Goal: Task Accomplishment & Management: Use online tool/utility

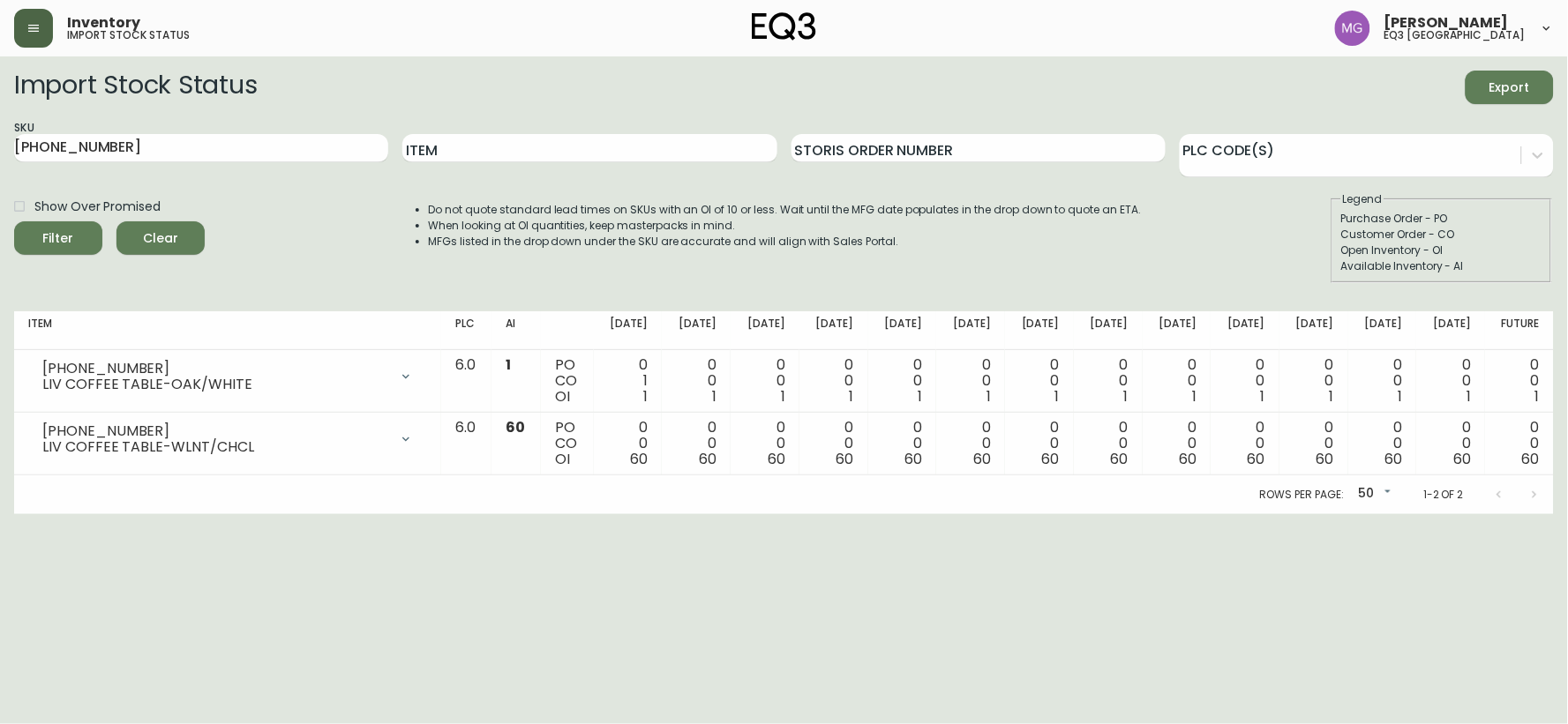
click at [44, 29] on button "button" at bounding box center [33, 28] width 39 height 39
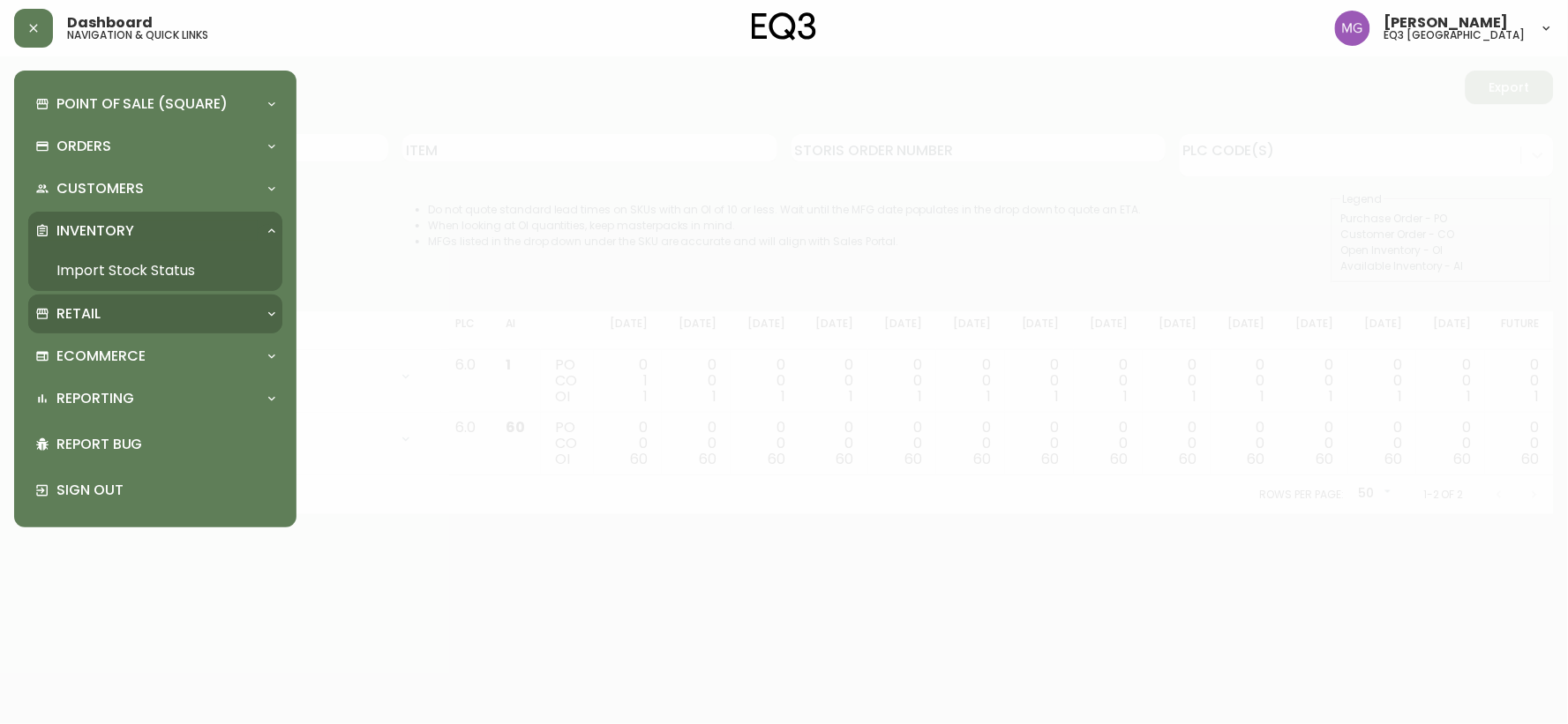
click at [209, 311] on div "Retail" at bounding box center [146, 314] width 222 height 20
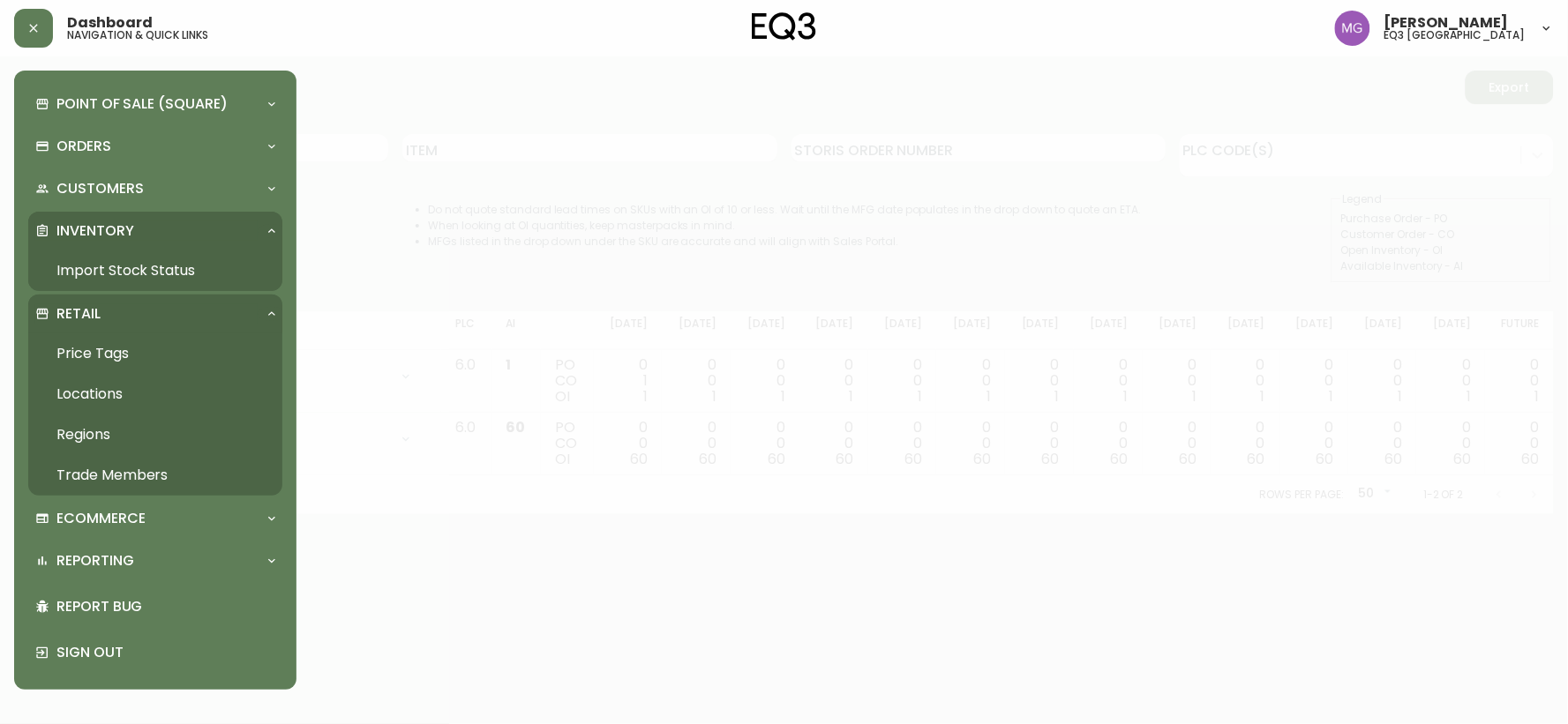
click at [116, 350] on link "Price Tags" at bounding box center [154, 353] width 254 height 41
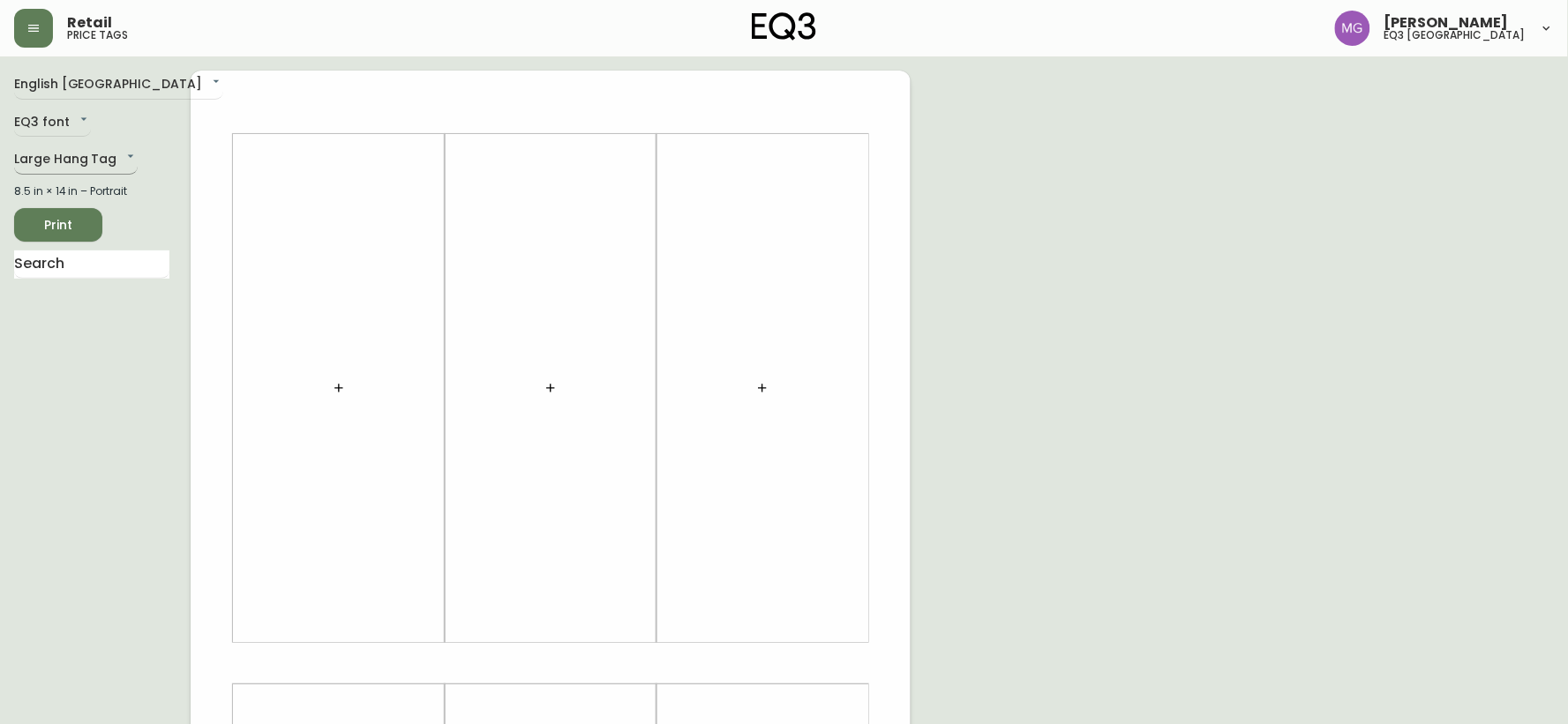
click at [72, 161] on body "Retail price tags [PERSON_NAME] eq3 [GEOGRAPHIC_DATA] English [GEOGRAPHIC_DATA]…" at bounding box center [784, 628] width 1568 height 1257
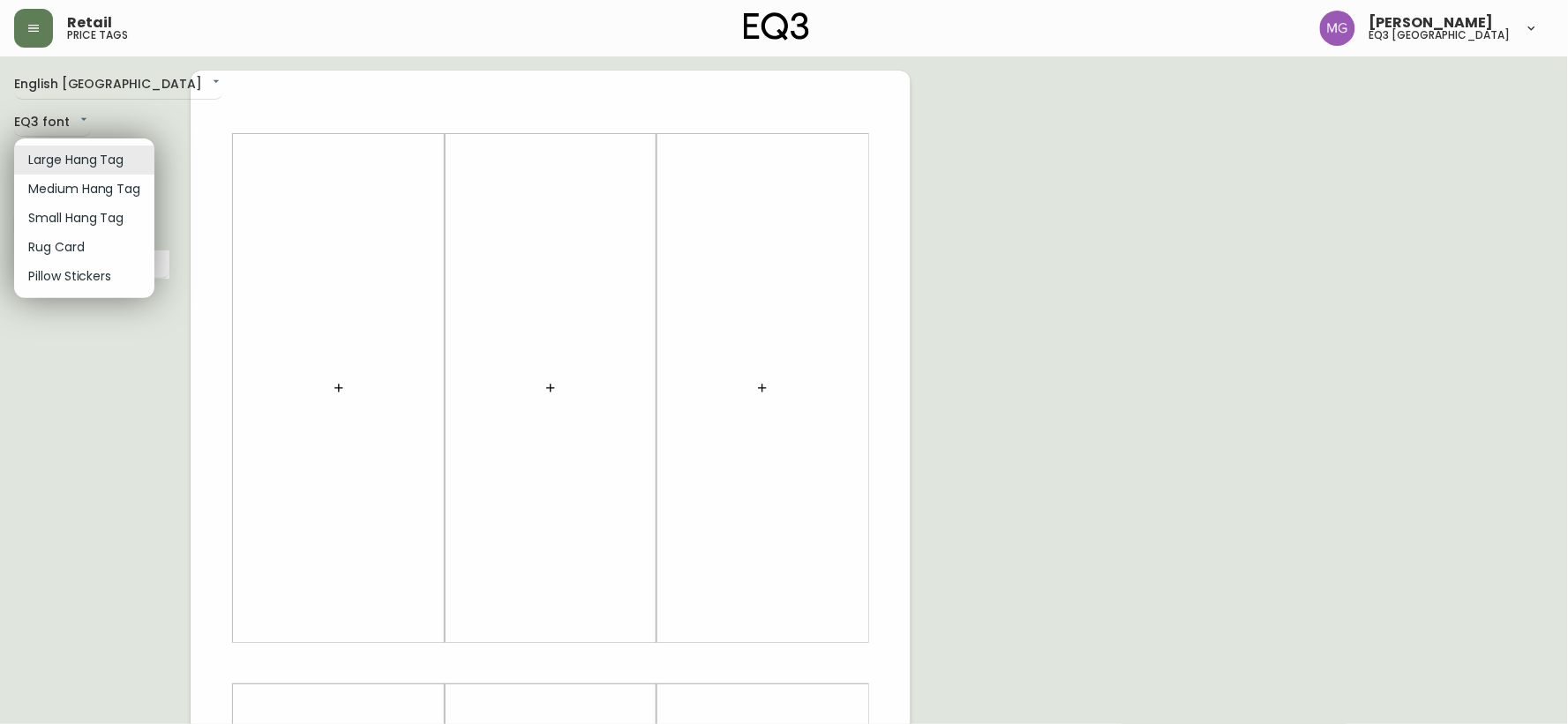
click at [84, 224] on li "Small Hang Tag" at bounding box center [84, 218] width 140 height 29
type input "small"
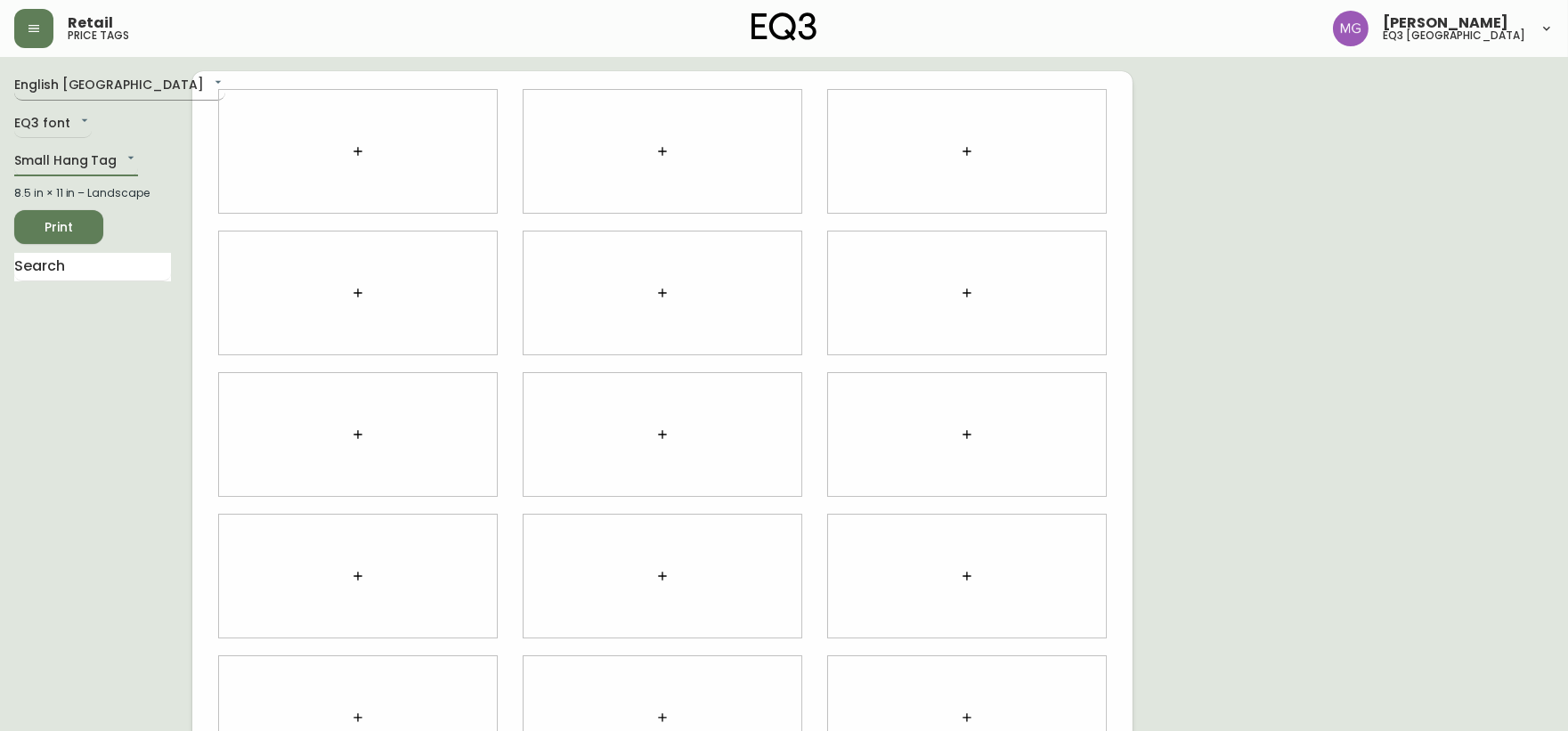
click at [77, 89] on body "Retail price tags [PERSON_NAME] eq3 [GEOGRAPHIC_DATA] English [GEOGRAPHIC_DATA]…" at bounding box center [784, 399] width 1568 height 798
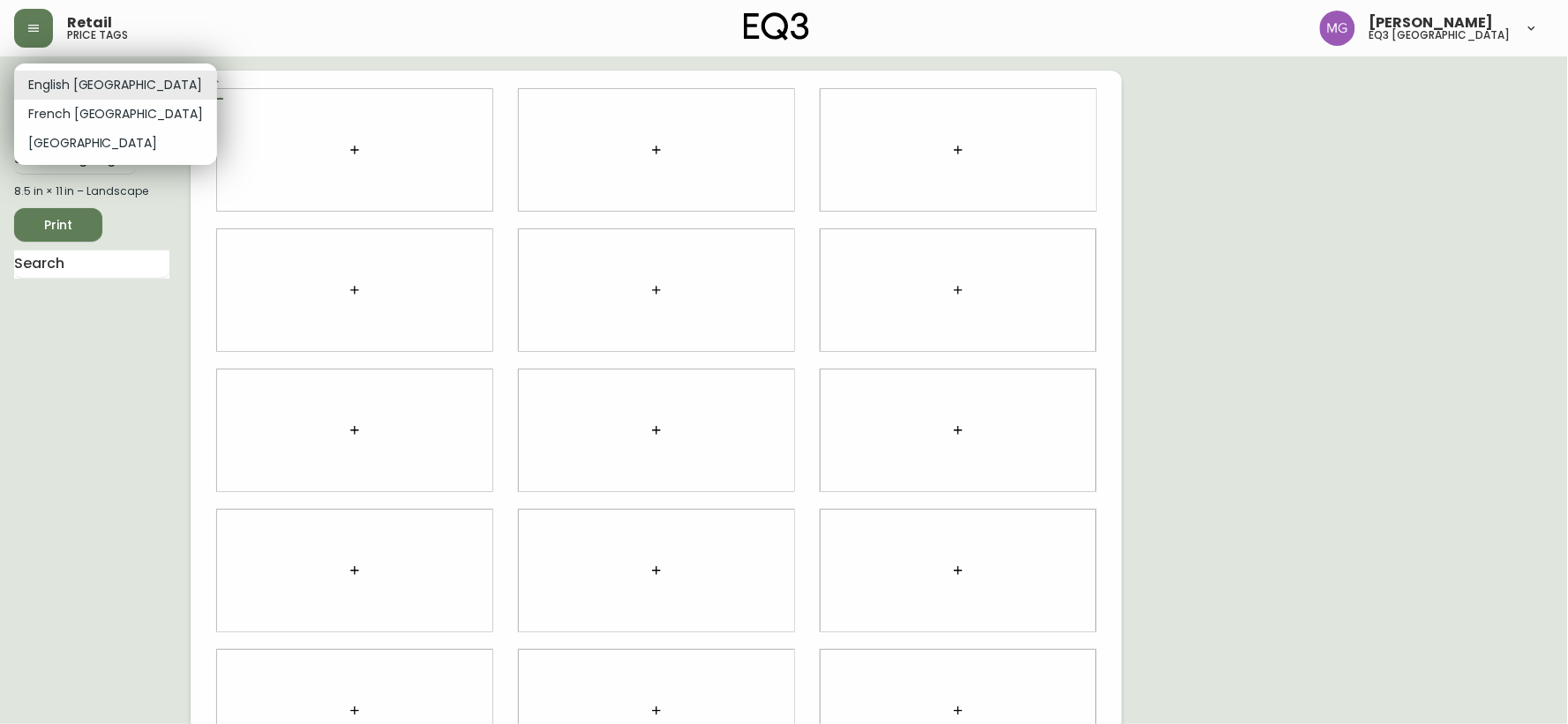
click at [78, 113] on li "French [GEOGRAPHIC_DATA]" at bounding box center [116, 114] width 203 height 29
type input "fr_CA"
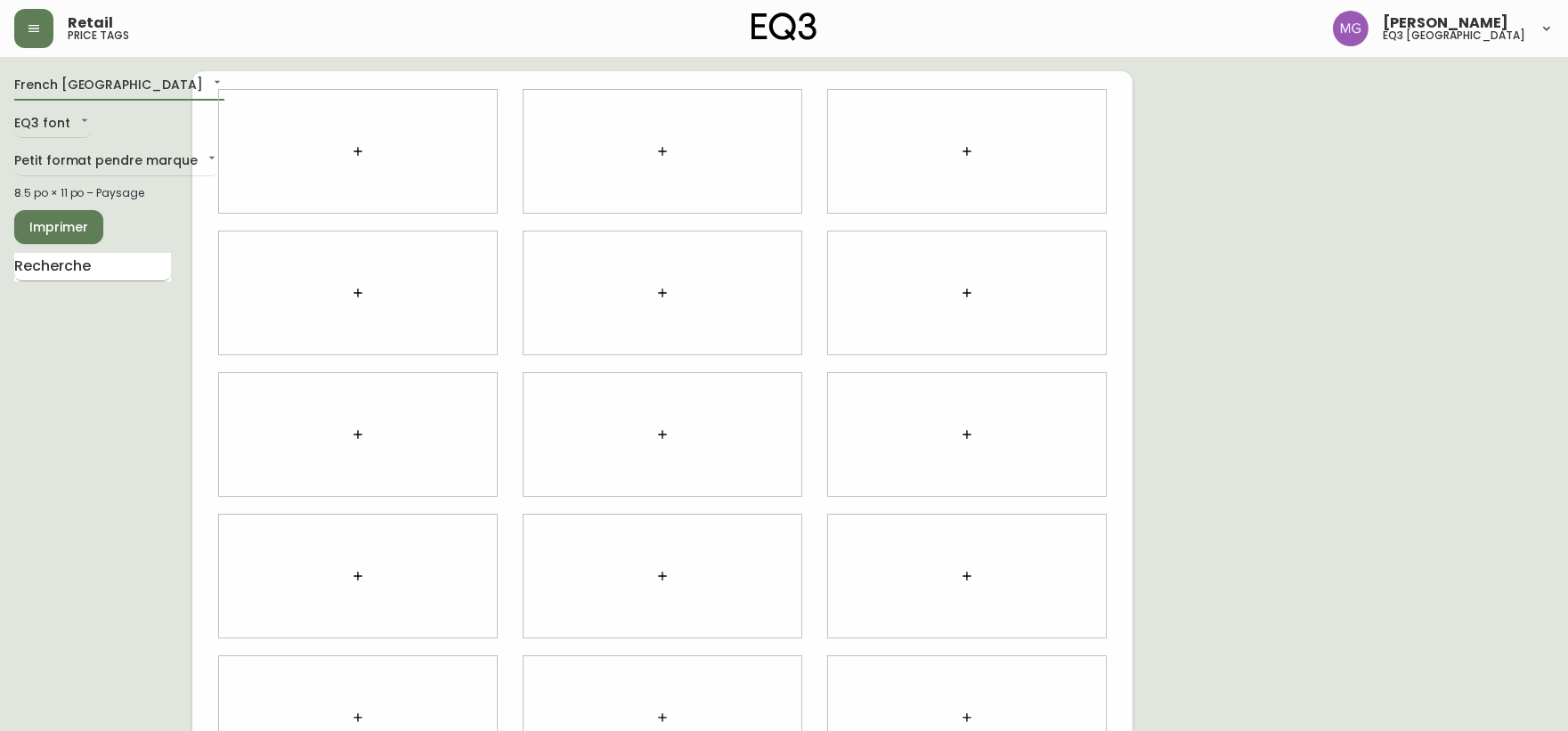
click at [104, 263] on input "text" at bounding box center [93, 267] width 157 height 28
click at [97, 322] on li "Watch" at bounding box center [93, 312] width 157 height 30
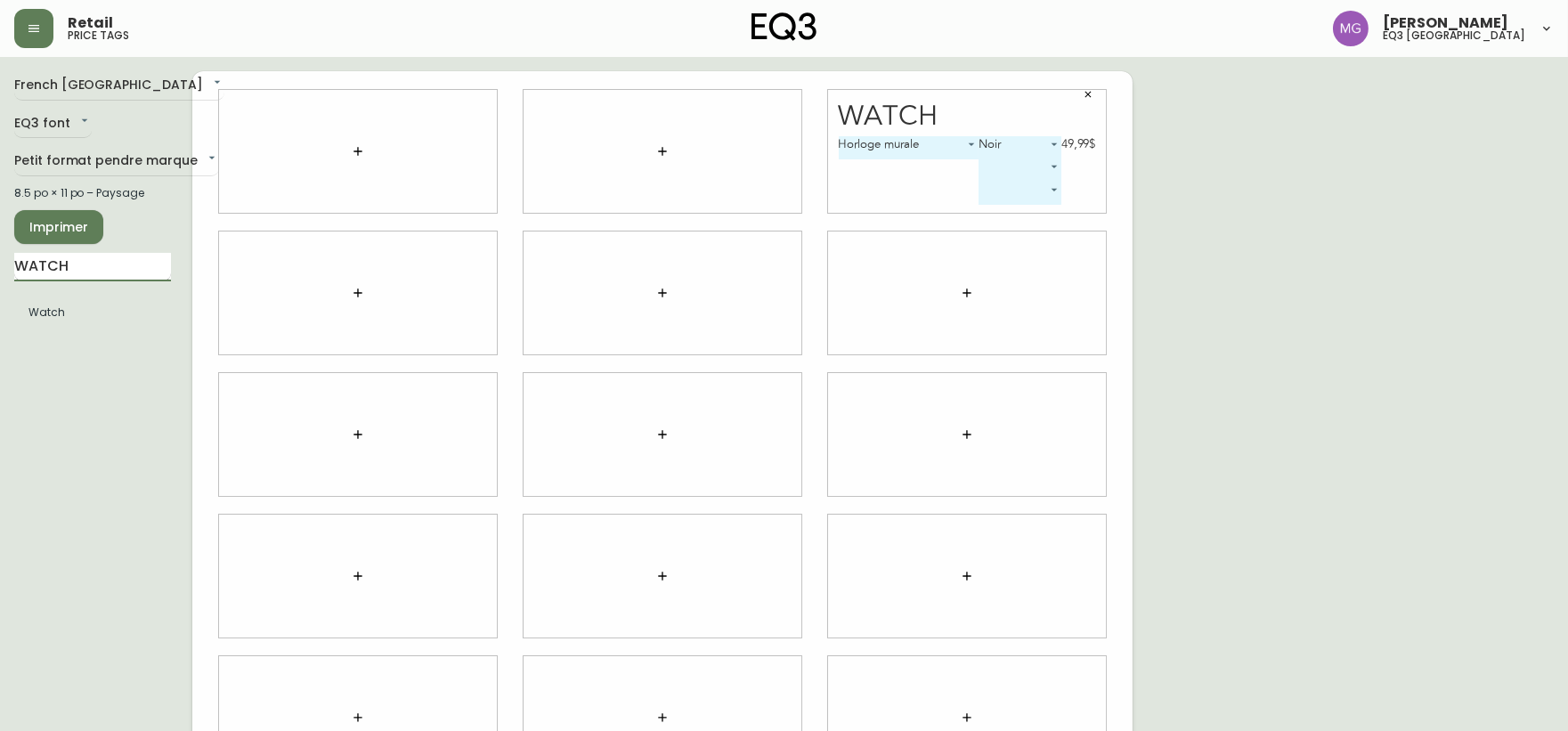
drag, startPoint x: 102, startPoint y: 273, endPoint x: 15, endPoint y: 262, distance: 87.7
click at [15, 262] on input "WATCH" at bounding box center [93, 267] width 157 height 28
type input "BORDER"
click at [1084, 283] on body "Retail price tags [PERSON_NAME] eq3 [GEOGRAPHIC_DATA] [GEOGRAPHIC_DATA] fr_CA E…" at bounding box center [784, 399] width 1568 height 798
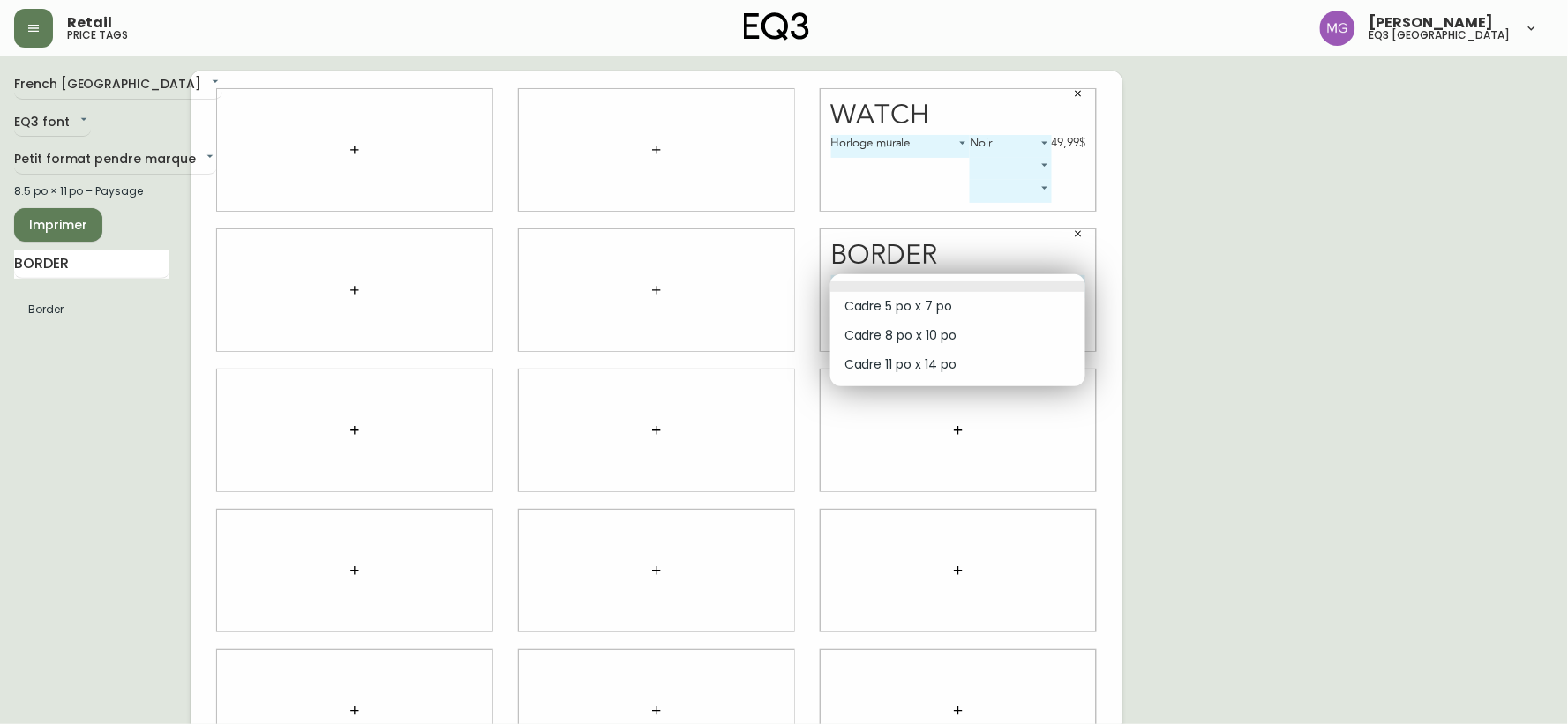
click at [1000, 306] on li "Cadre 5 po x 7 po" at bounding box center [958, 306] width 255 height 29
type input "0"
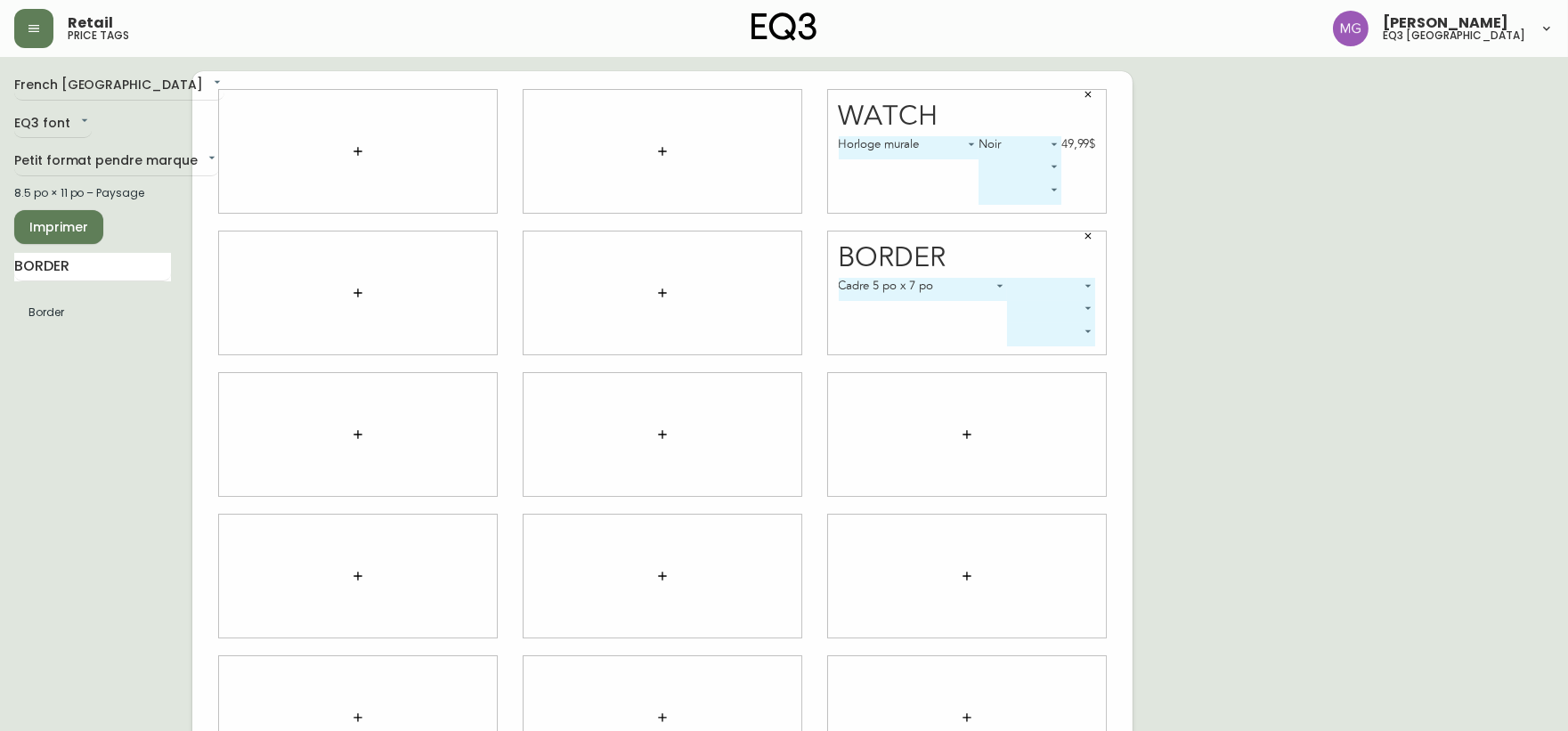
click at [1084, 283] on body "Retail price tags [PERSON_NAME] eq3 [GEOGRAPHIC_DATA] [GEOGRAPHIC_DATA] fr_CA E…" at bounding box center [784, 399] width 1568 height 798
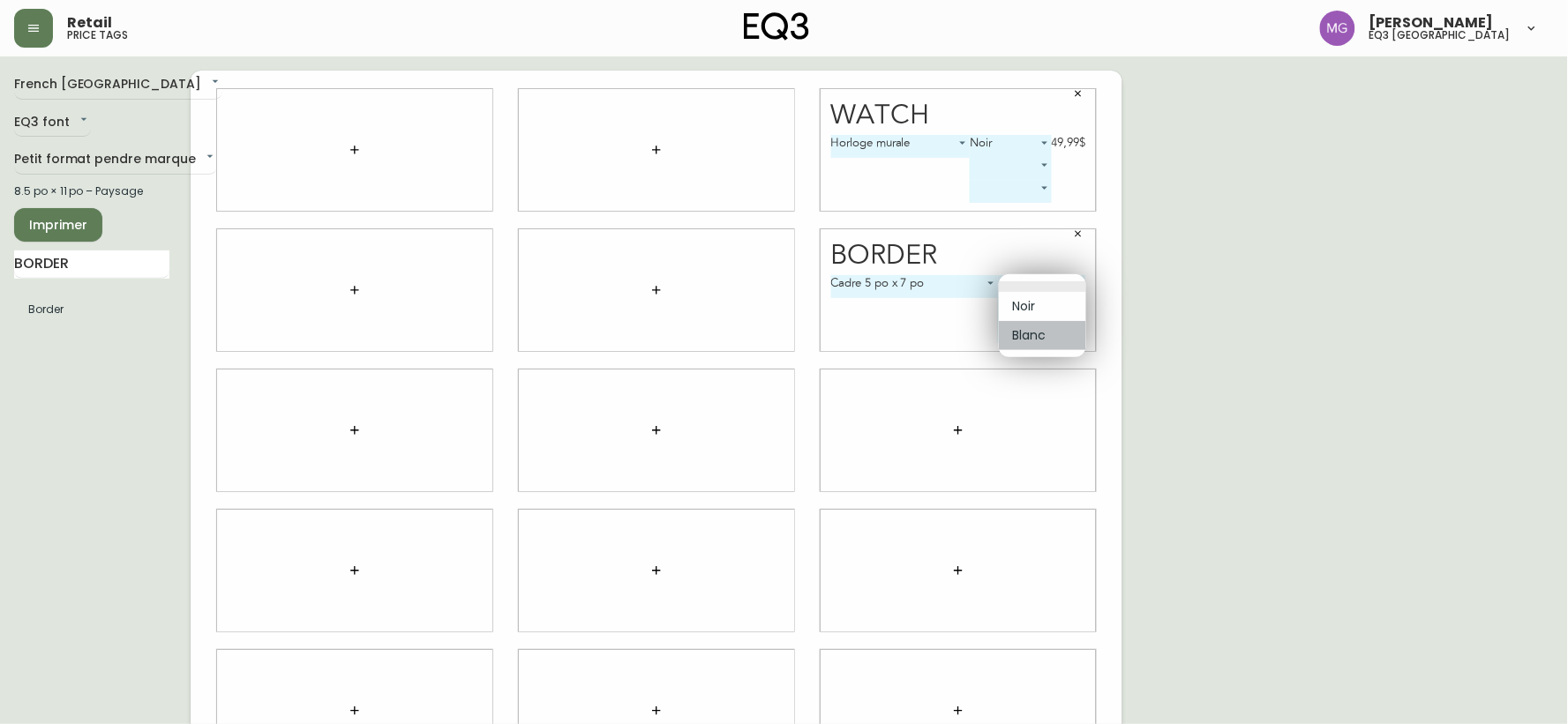
click at [1053, 335] on li "Blanc" at bounding box center [1042, 336] width 88 height 29
type input "1"
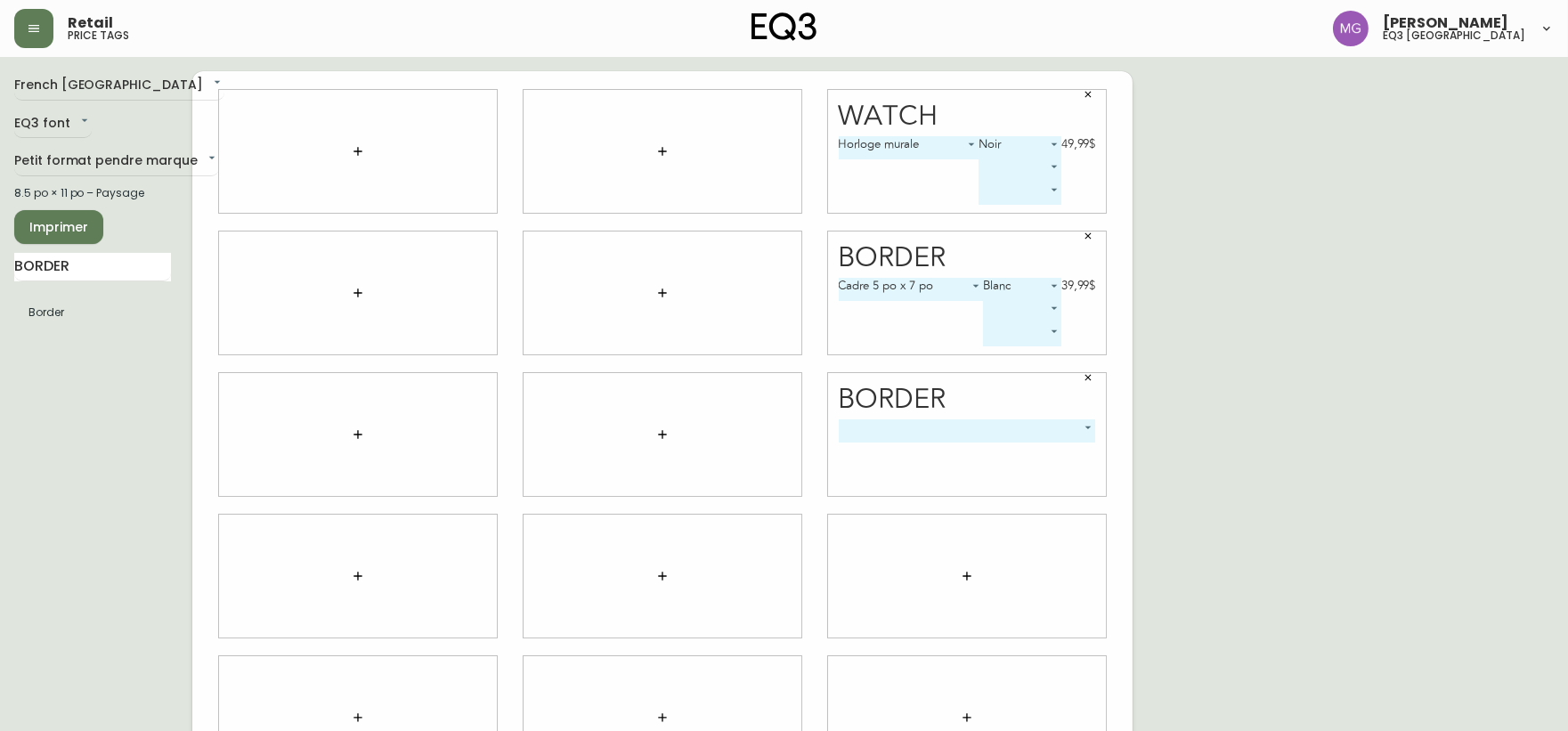
click at [1089, 429] on body "Retail price tags [PERSON_NAME] eq3 [GEOGRAPHIC_DATA] [GEOGRAPHIC_DATA] fr_CA E…" at bounding box center [784, 399] width 1568 height 798
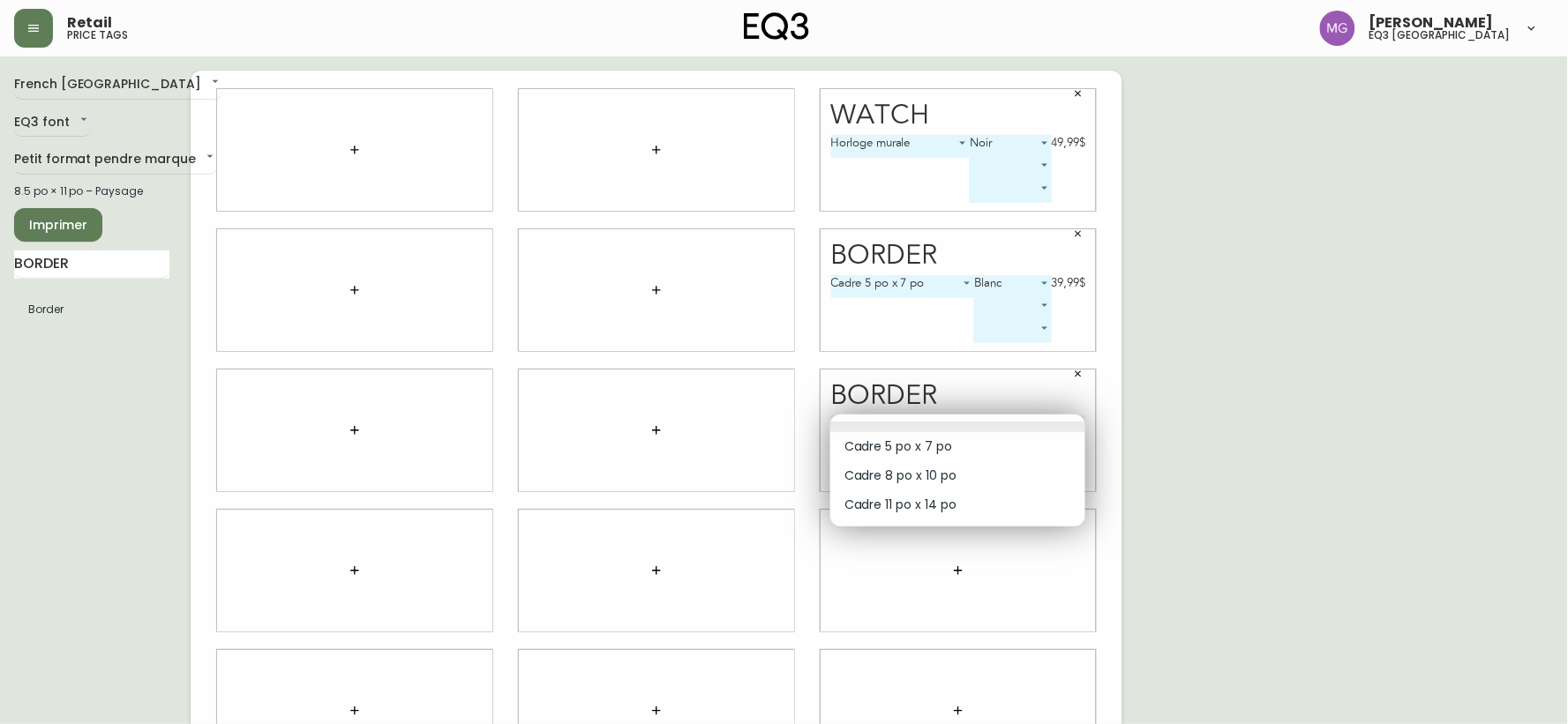
click at [975, 446] on li "Cadre 5 po x 7 po" at bounding box center [958, 447] width 255 height 29
type input "0"
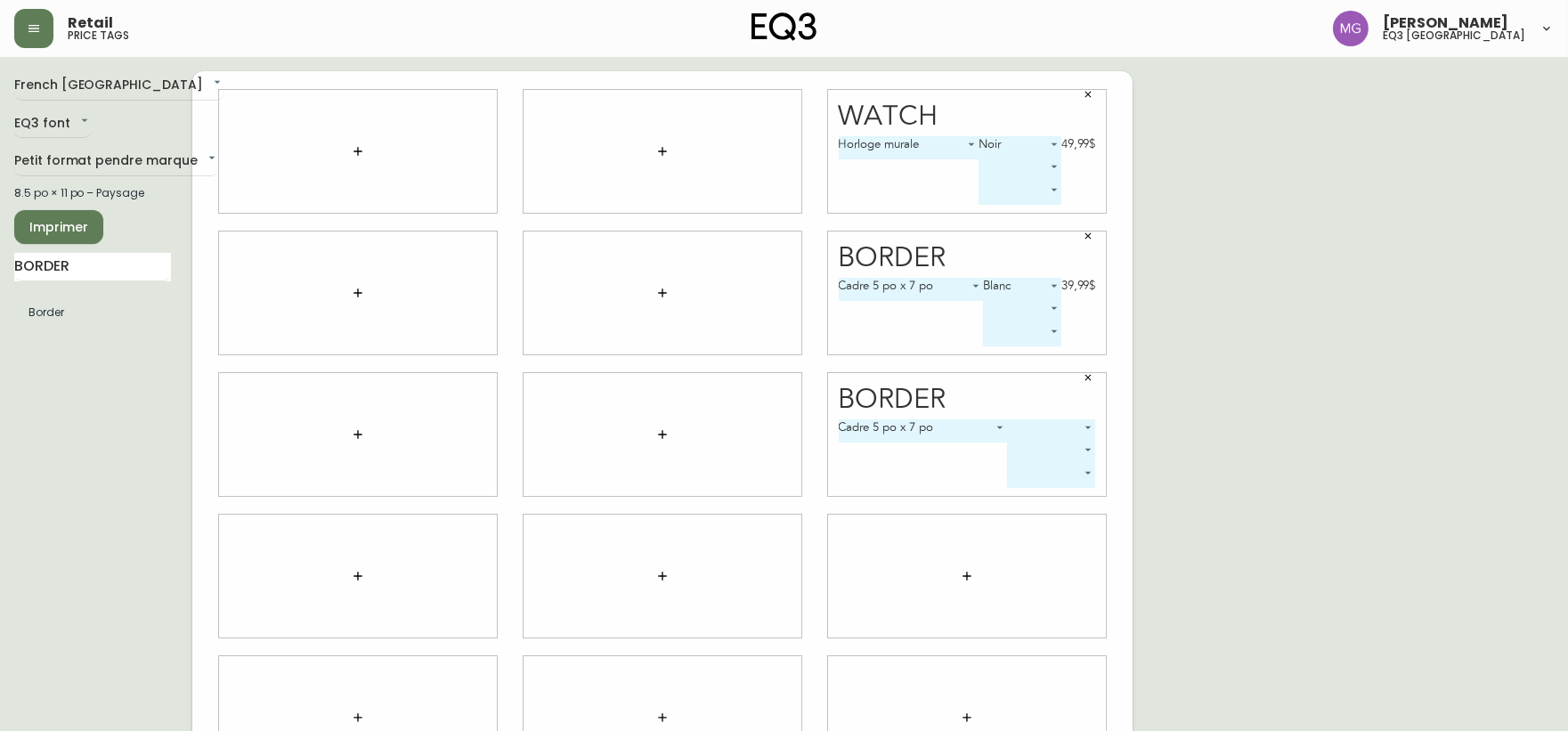
click at [1086, 429] on body "Retail price tags [PERSON_NAME] eq3 [GEOGRAPHIC_DATA] [GEOGRAPHIC_DATA] fr_CA E…" at bounding box center [784, 399] width 1568 height 798
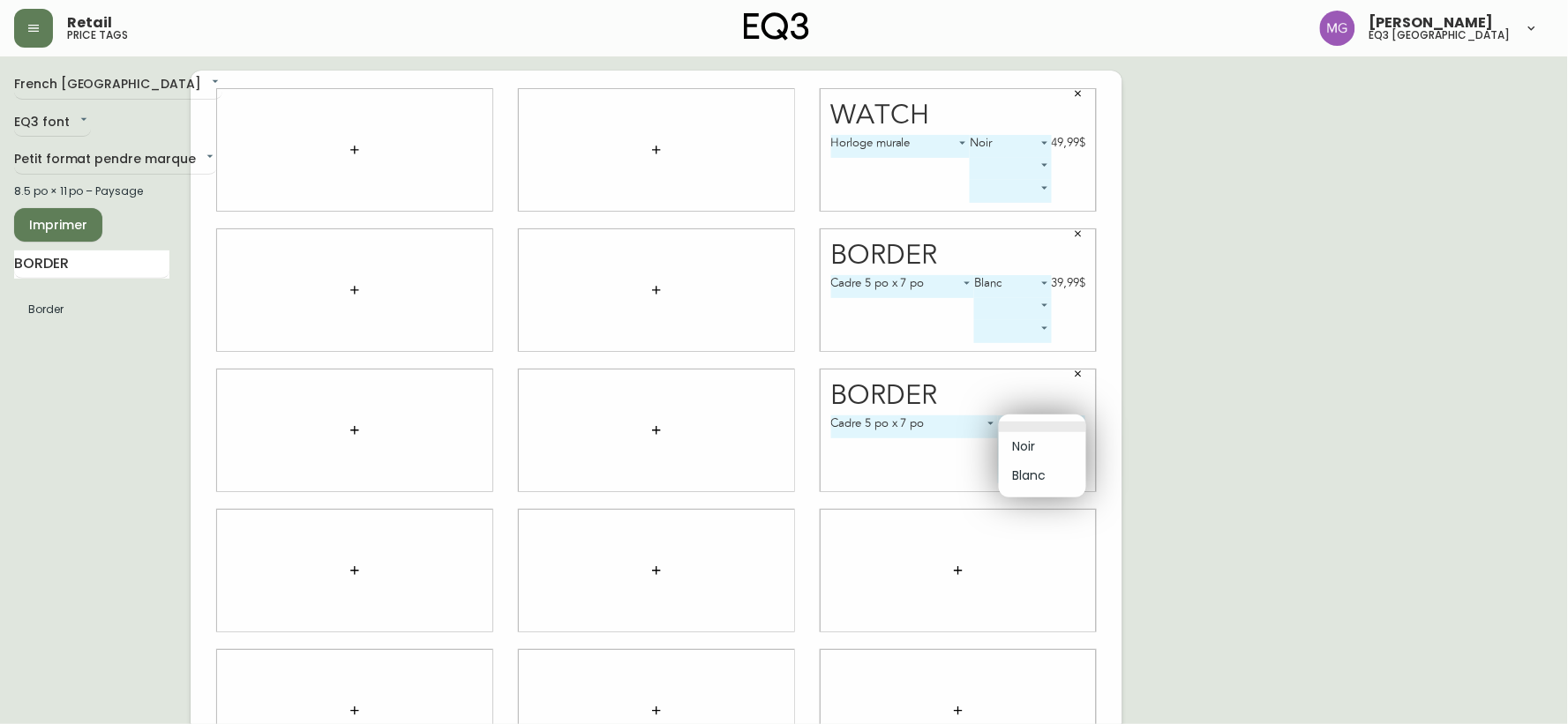
click at [1046, 448] on li "Noir" at bounding box center [1042, 447] width 88 height 29
type input "0"
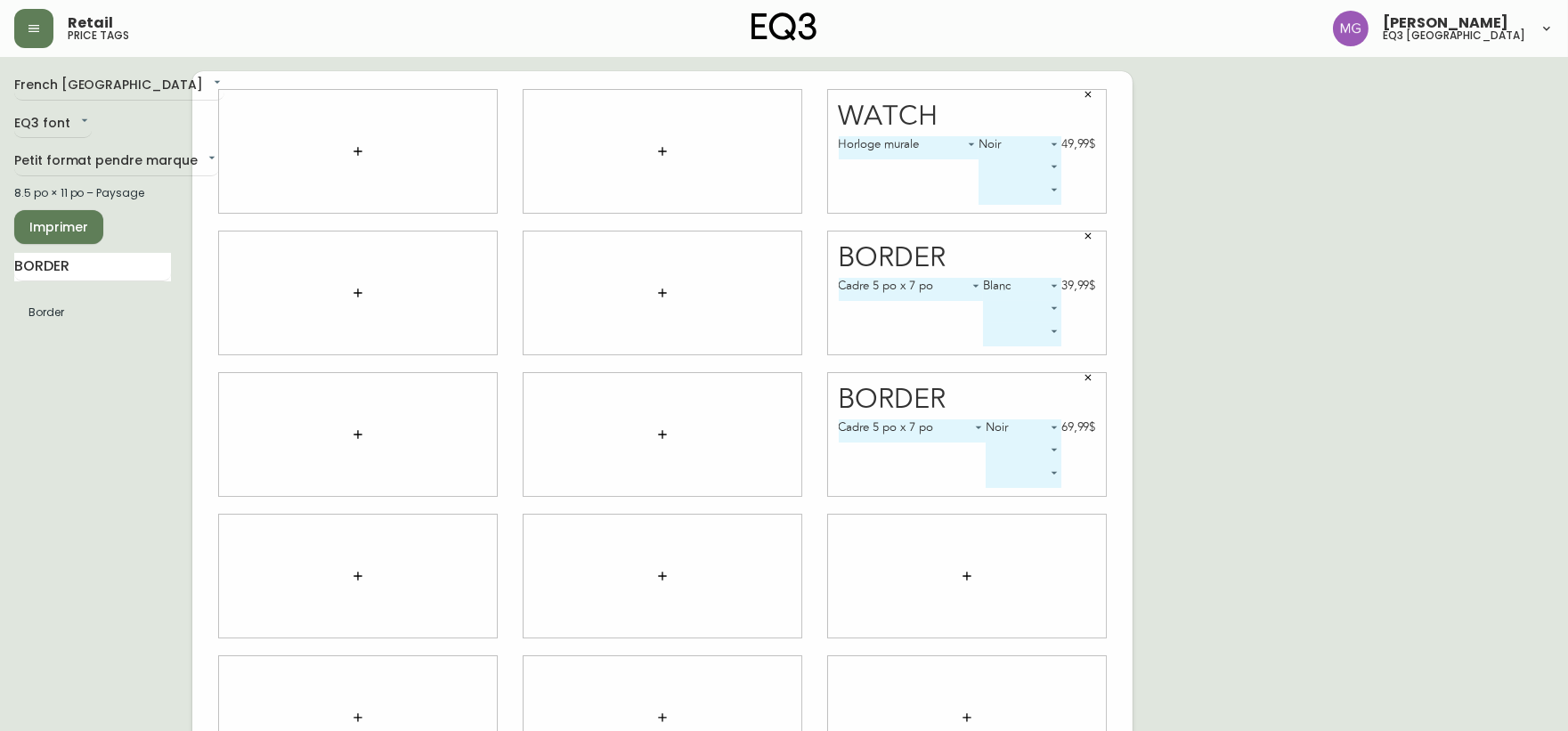
click at [1050, 448] on body "Retail price tags [PERSON_NAME] eq3 [GEOGRAPHIC_DATA] [GEOGRAPHIC_DATA] fr_CA E…" at bounding box center [784, 399] width 1568 height 798
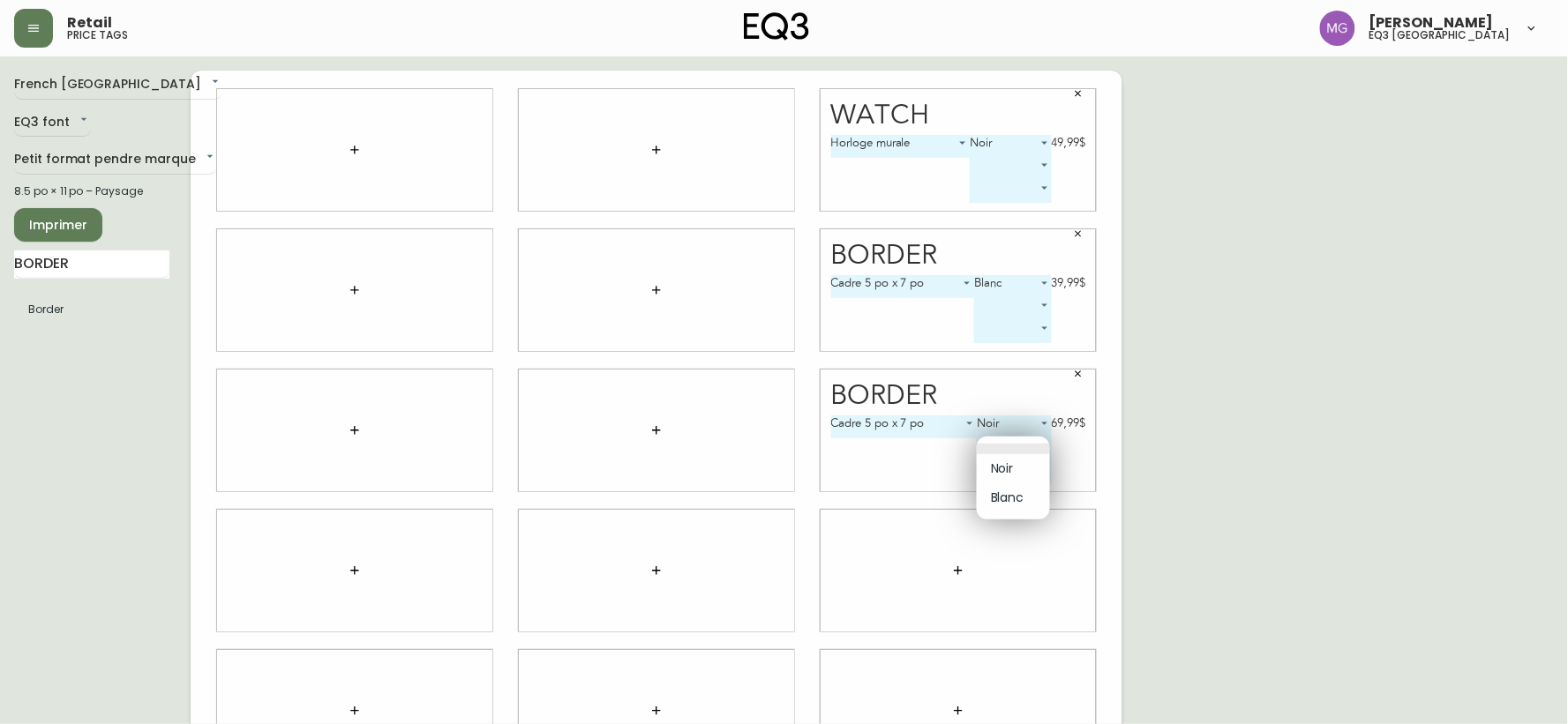
click at [1037, 306] on div at bounding box center [784, 362] width 1568 height 724
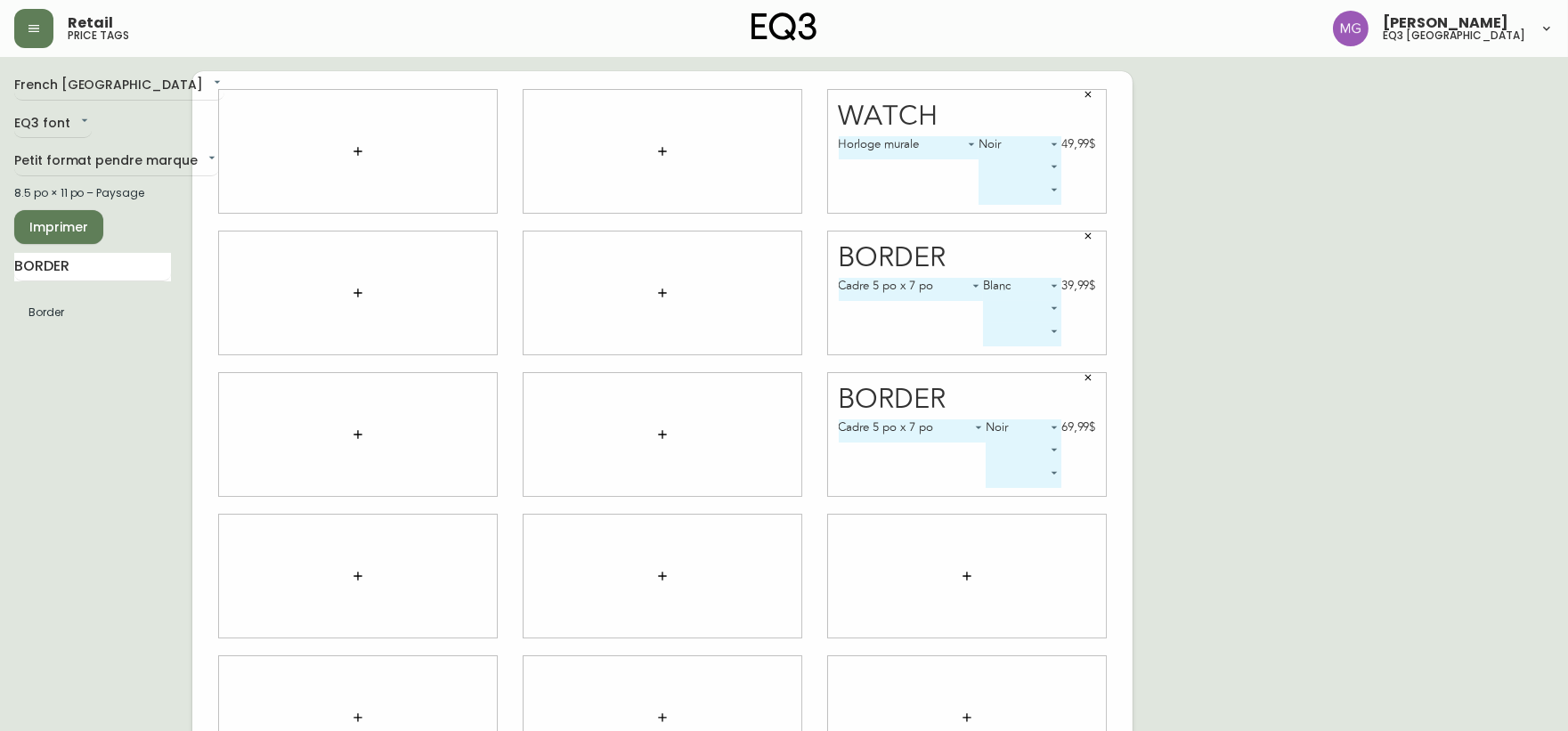
click at [1053, 312] on body "Retail price tags [PERSON_NAME] eq3 [GEOGRAPHIC_DATA] [GEOGRAPHIC_DATA] fr_CA E…" at bounding box center [784, 399] width 1568 height 798
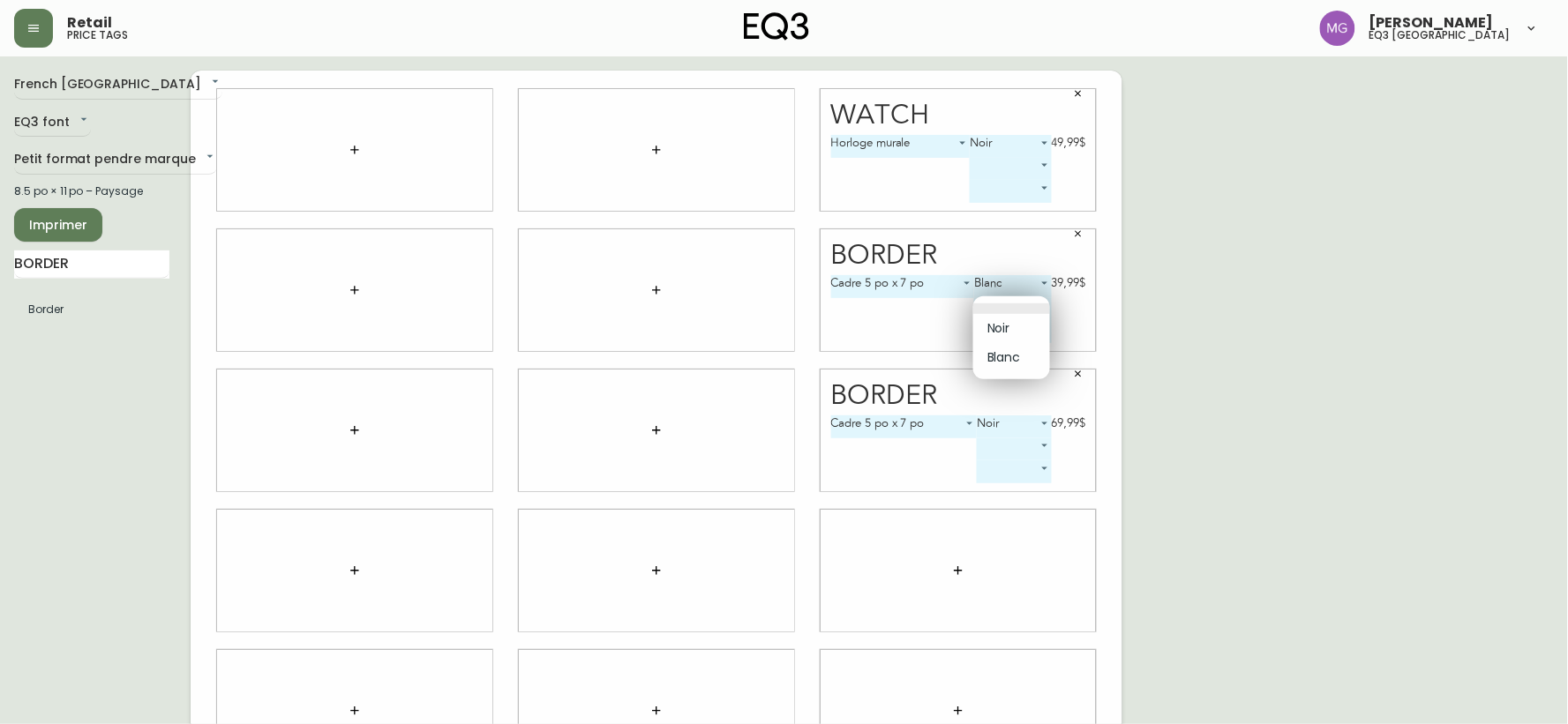
click at [1167, 293] on div at bounding box center [784, 362] width 1568 height 724
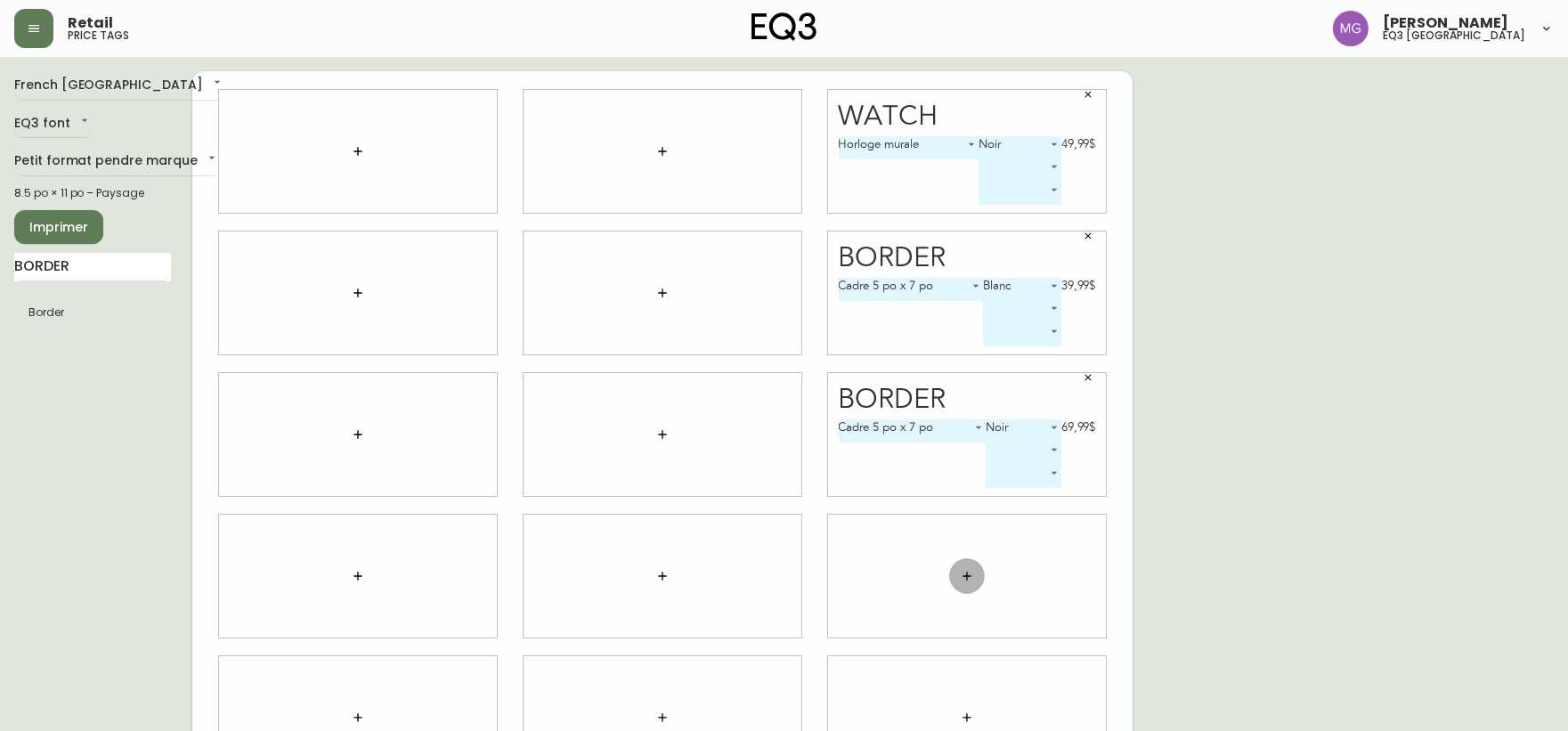
click at [968, 572] on icon "button" at bounding box center [968, 577] width 15 height 15
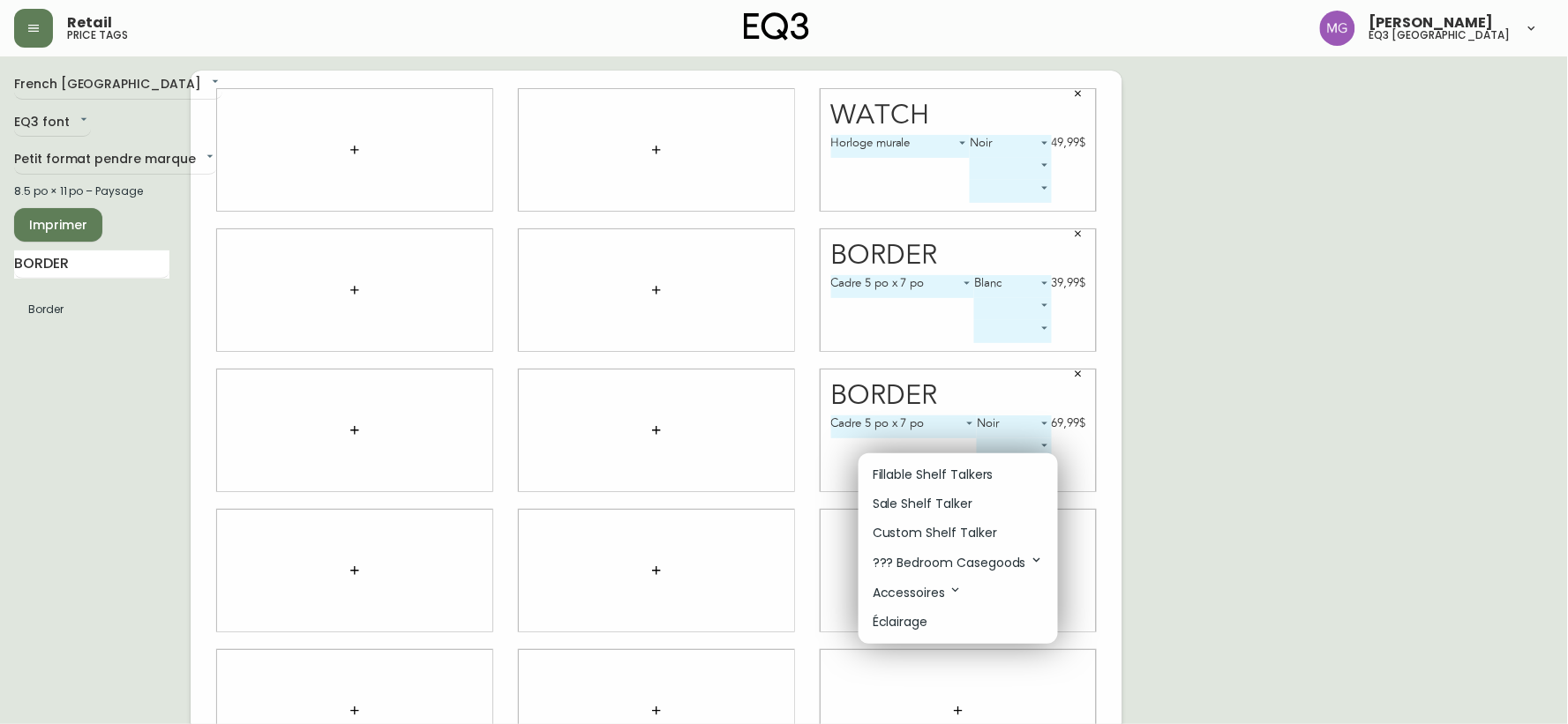
click at [1165, 551] on div at bounding box center [784, 362] width 1568 height 724
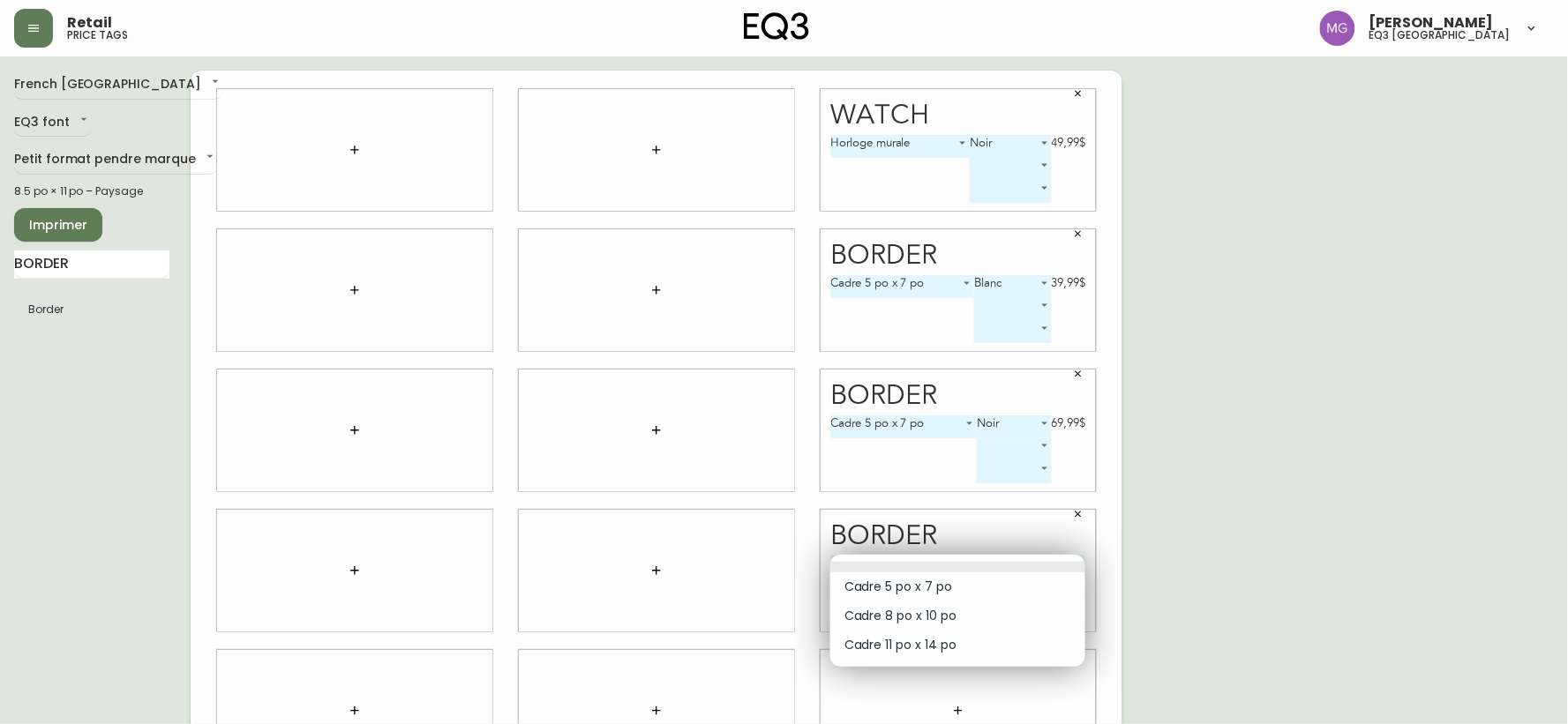
click at [1080, 566] on body "Retail price tags [PERSON_NAME] eq3 [GEOGRAPHIC_DATA] [GEOGRAPHIC_DATA] fr_CA E…" at bounding box center [784, 395] width 1568 height 791
click at [948, 618] on li "Cadre 8 po x 10 po" at bounding box center [958, 617] width 255 height 29
type input "1"
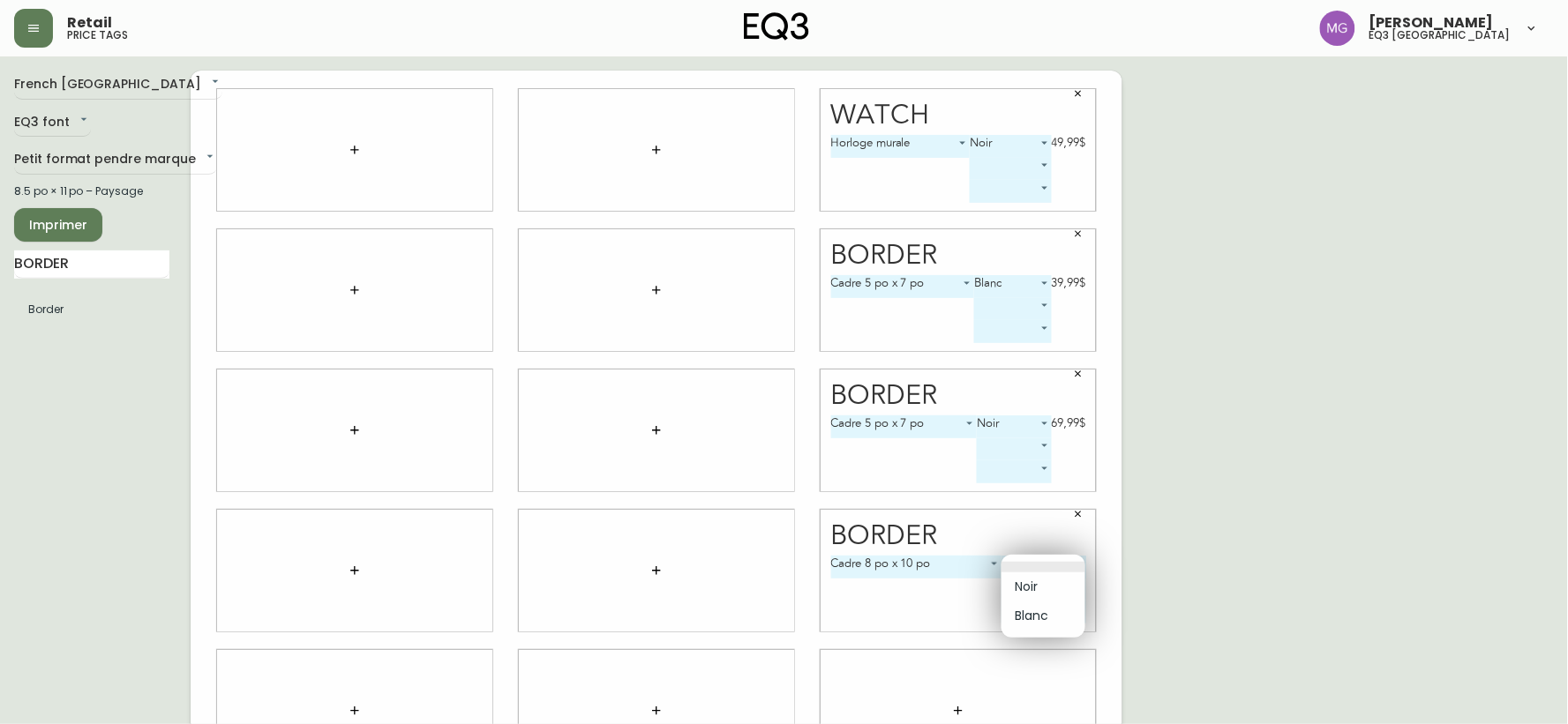
click at [1079, 562] on body "Retail price tags [PERSON_NAME] eq3 [GEOGRAPHIC_DATA] [GEOGRAPHIC_DATA] fr_CA E…" at bounding box center [784, 395] width 1568 height 791
click at [1056, 584] on li "Noir" at bounding box center [1043, 587] width 84 height 29
type input "0"
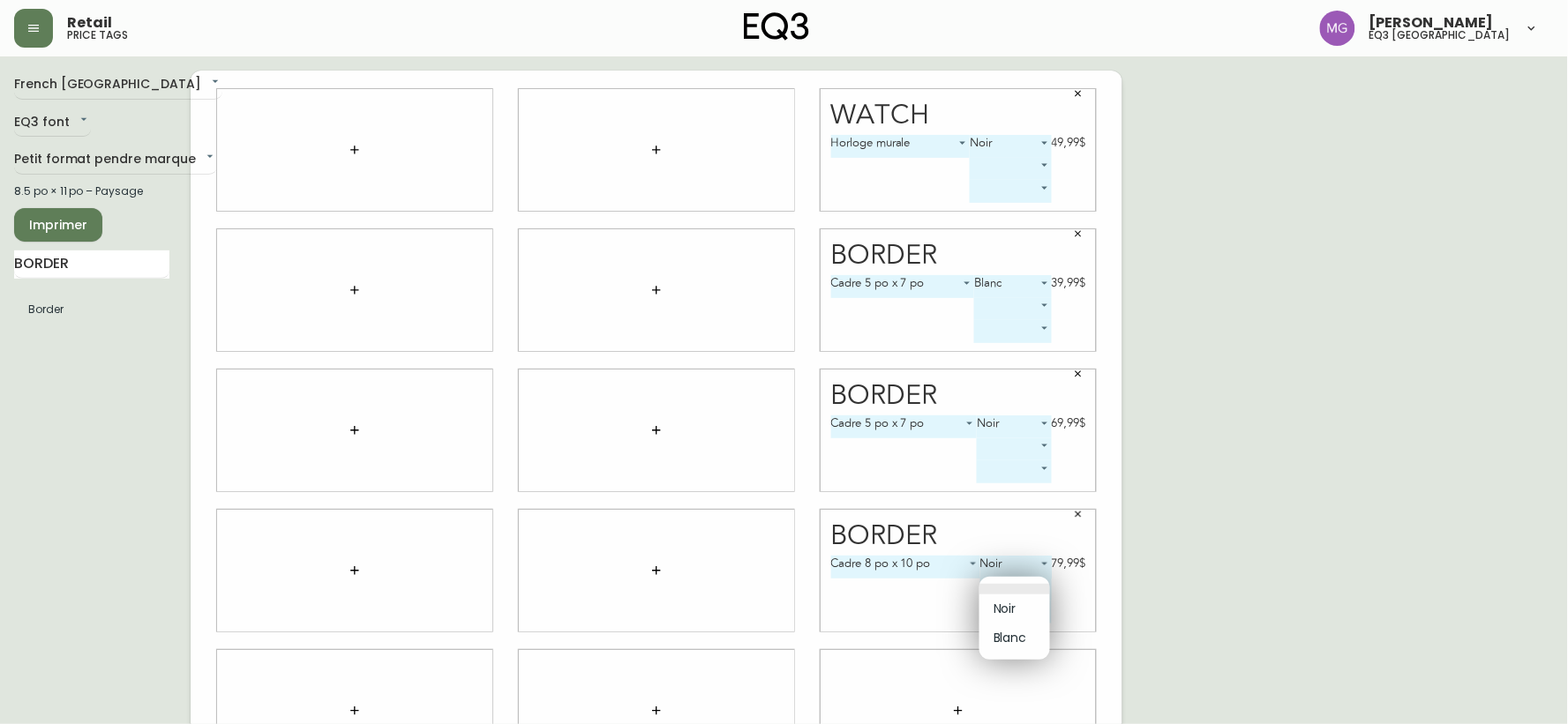
click at [1037, 584] on body "Retail price tags [PERSON_NAME] eq3 [GEOGRAPHIC_DATA] [GEOGRAPHIC_DATA] fr_CA E…" at bounding box center [784, 395] width 1568 height 791
click at [1154, 561] on div at bounding box center [784, 362] width 1568 height 724
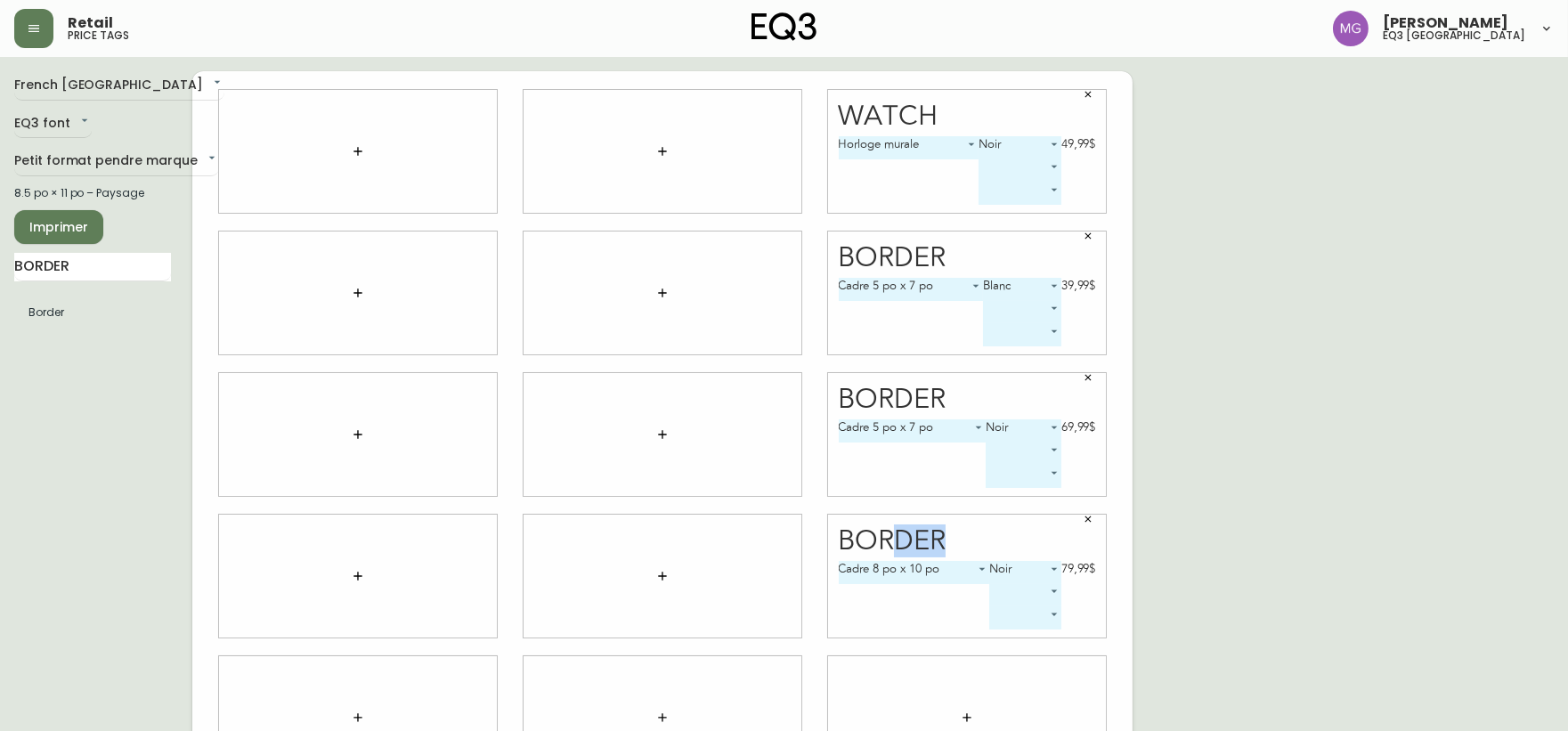
drag, startPoint x: 989, startPoint y: 528, endPoint x: 888, endPoint y: 517, distance: 101.6
click at [888, 517] on div "Border Cadre 8 po x 10 po 1 Noir 0 79,99$ ​ ​" at bounding box center [967, 576] width 278 height 123
click at [1086, 520] on icon "button" at bounding box center [1088, 520] width 11 height 11
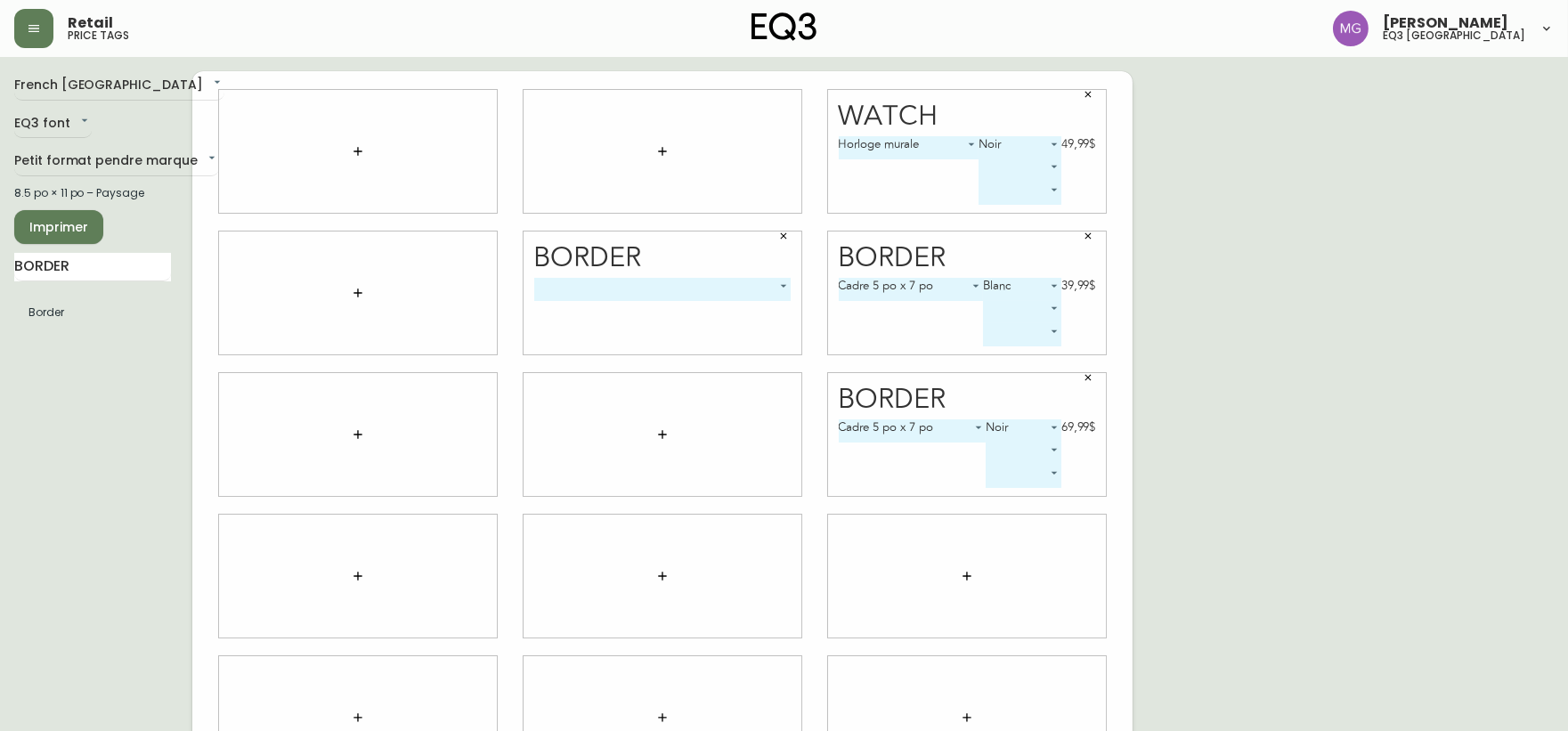
click at [779, 292] on body "Retail price tags [PERSON_NAME] eq3 [GEOGRAPHIC_DATA] [GEOGRAPHIC_DATA] fr_CA E…" at bounding box center [784, 399] width 1568 height 798
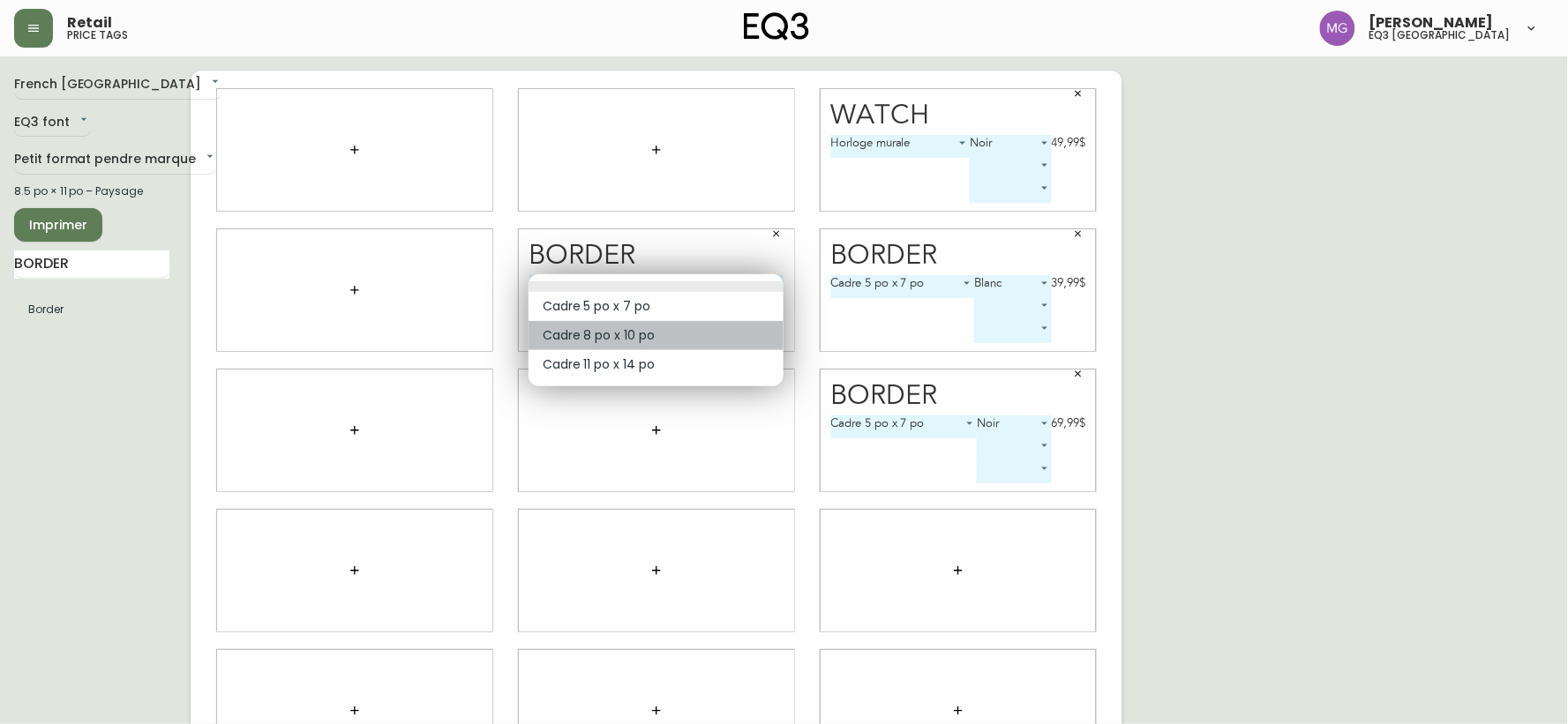
click at [711, 332] on li "Cadre 8 po x 10 po" at bounding box center [655, 336] width 255 height 29
type input "1"
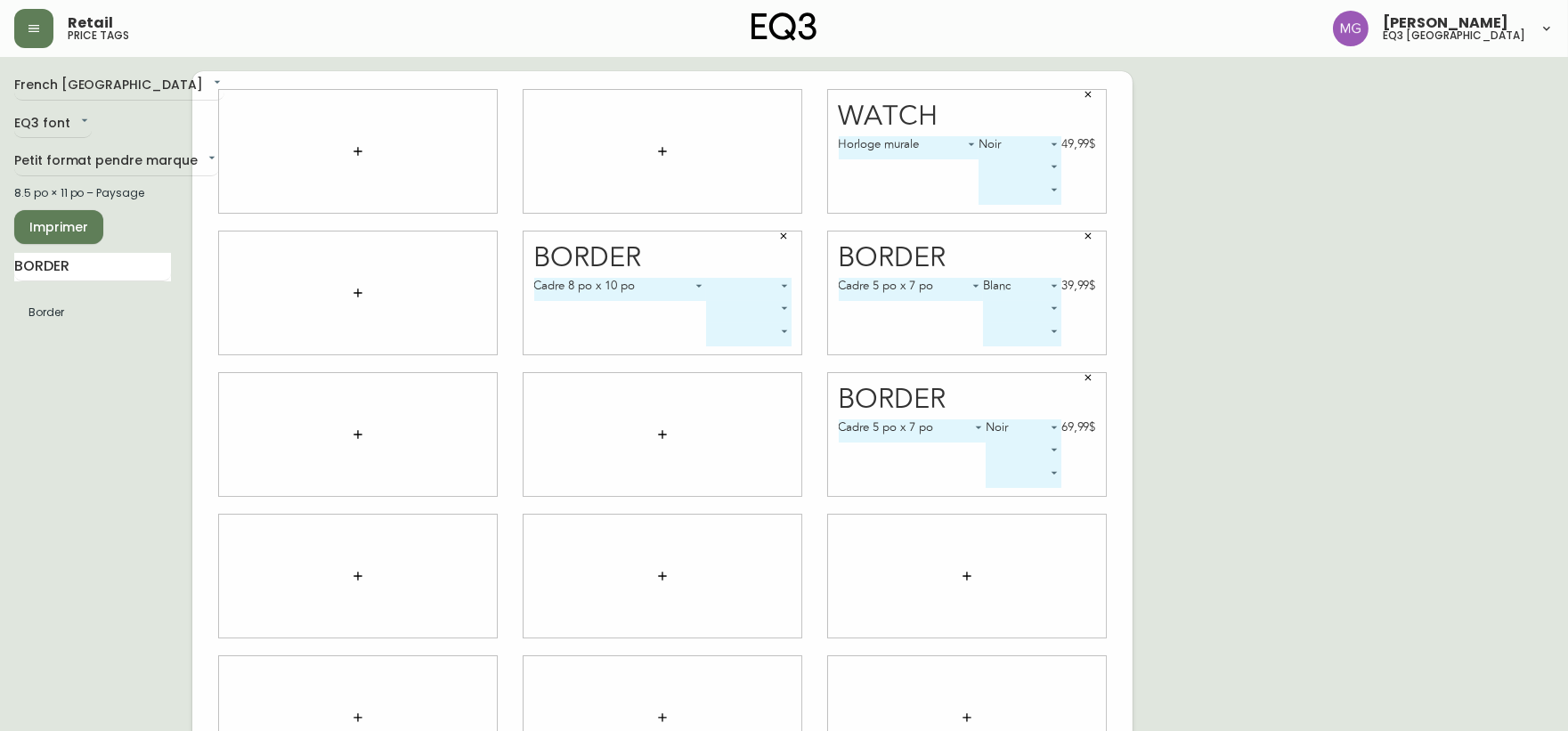
click at [784, 285] on body "Retail price tags [PERSON_NAME] eq3 [GEOGRAPHIC_DATA] [GEOGRAPHIC_DATA] fr_CA E…" at bounding box center [784, 399] width 1568 height 798
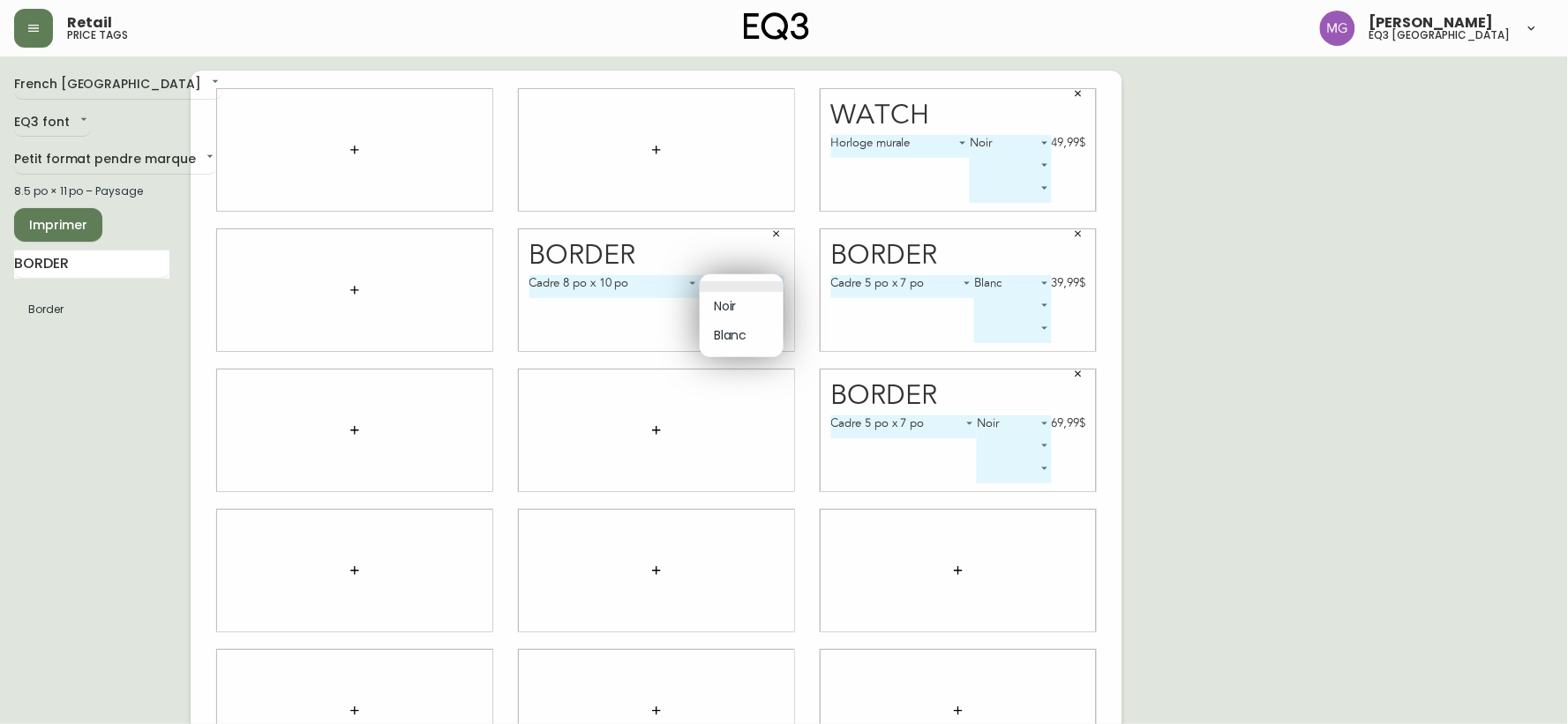
click at [765, 305] on li "Noir" at bounding box center [741, 306] width 84 height 29
type input "0"
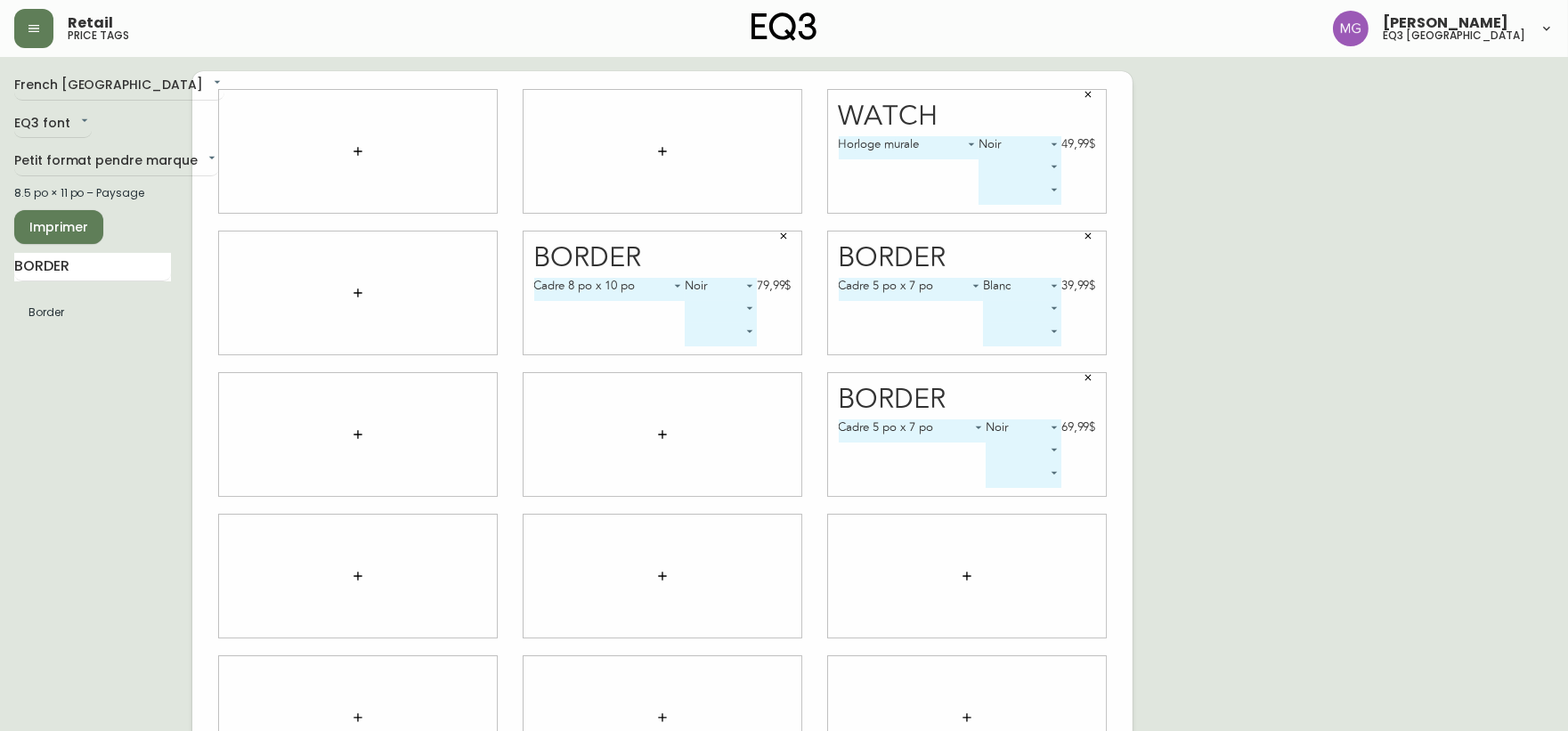
click at [86, 227] on span "Imprimer" at bounding box center [58, 227] width 60 height 22
